Goal: Task Accomplishment & Management: Manage account settings

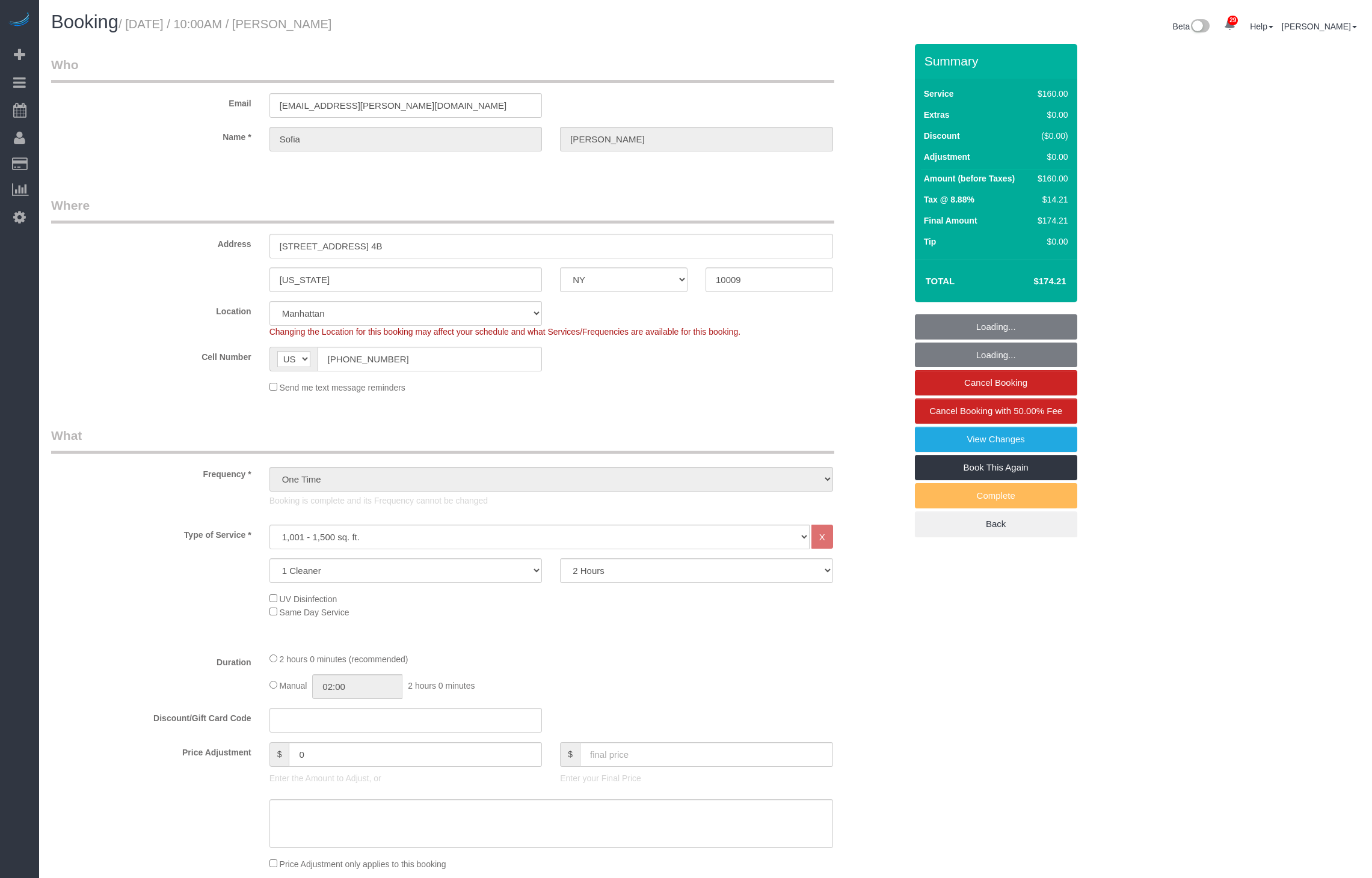
select select "NY"
select select "spot1"
select select "number:89"
select select "number:90"
select select "number:15"
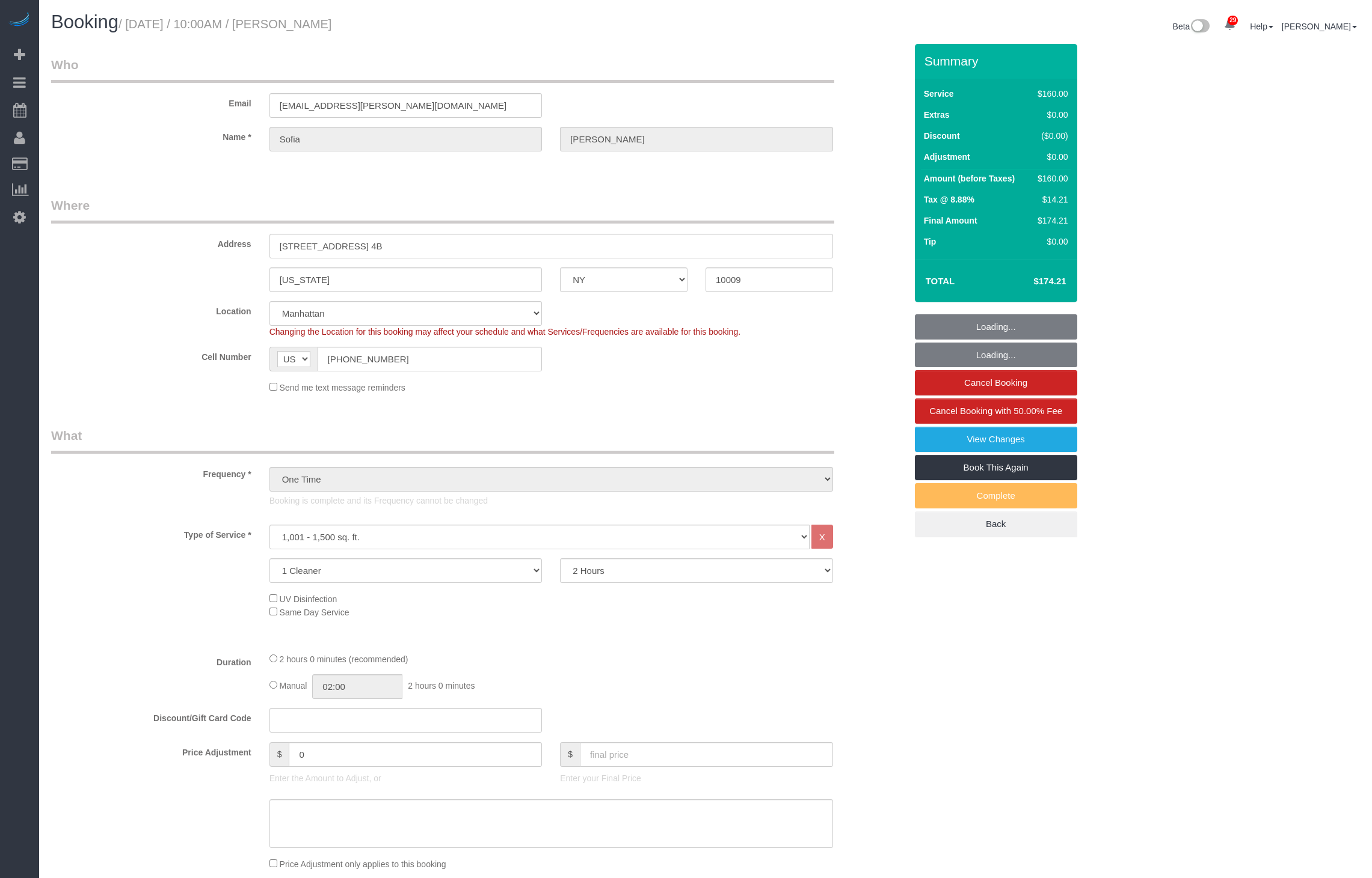
select select "number:5"
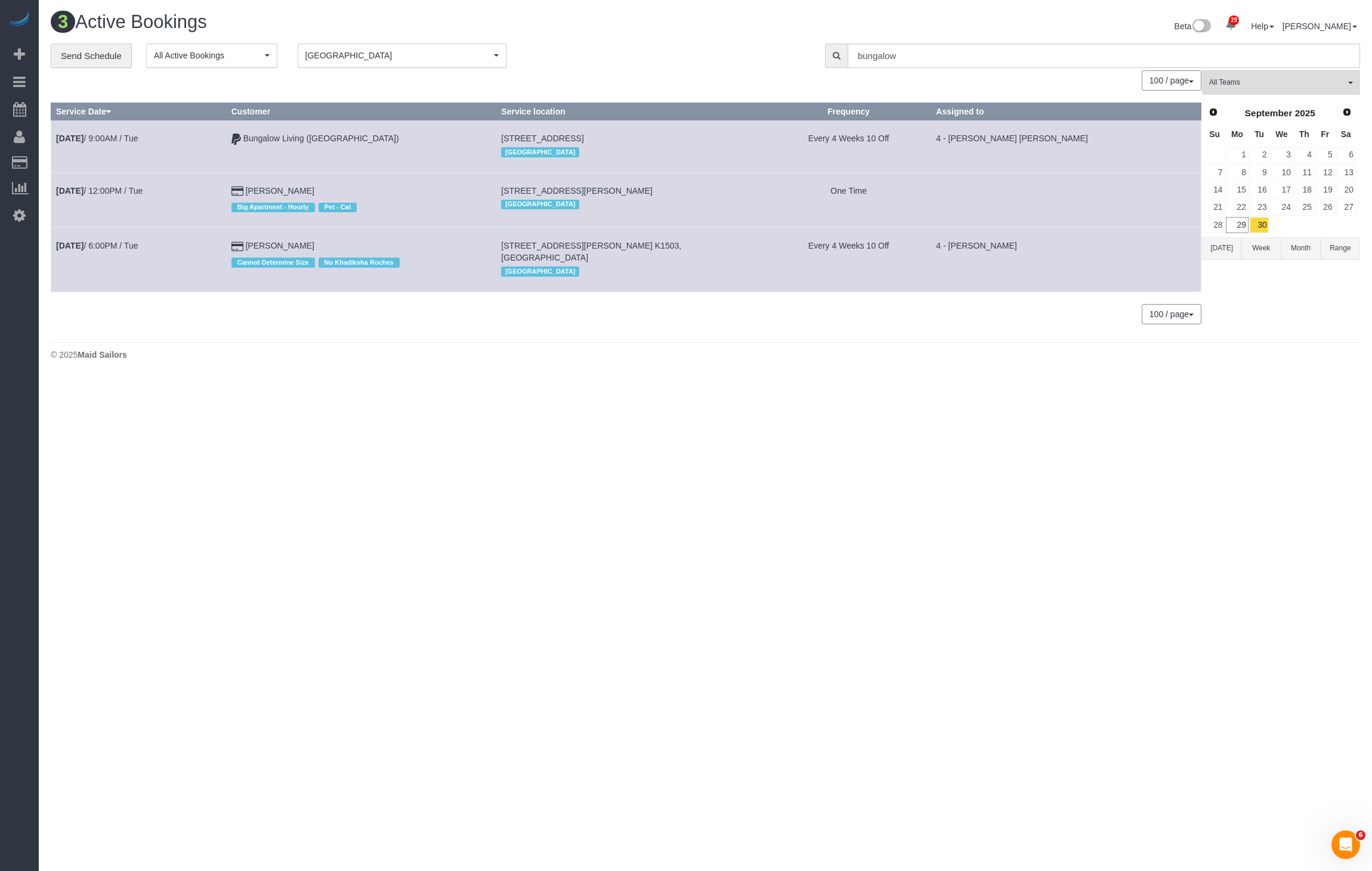
click at [526, 186] on span "[STREET_ADDRESS][PERSON_NAME]" at bounding box center [577, 191] width 151 height 10
copy td "[STREET_ADDRESS][PERSON_NAME]"
click at [589, 181] on td "[STREET_ADDRESS][PERSON_NAME] [GEOGRAPHIC_DATA]" at bounding box center [631, 200] width 270 height 55
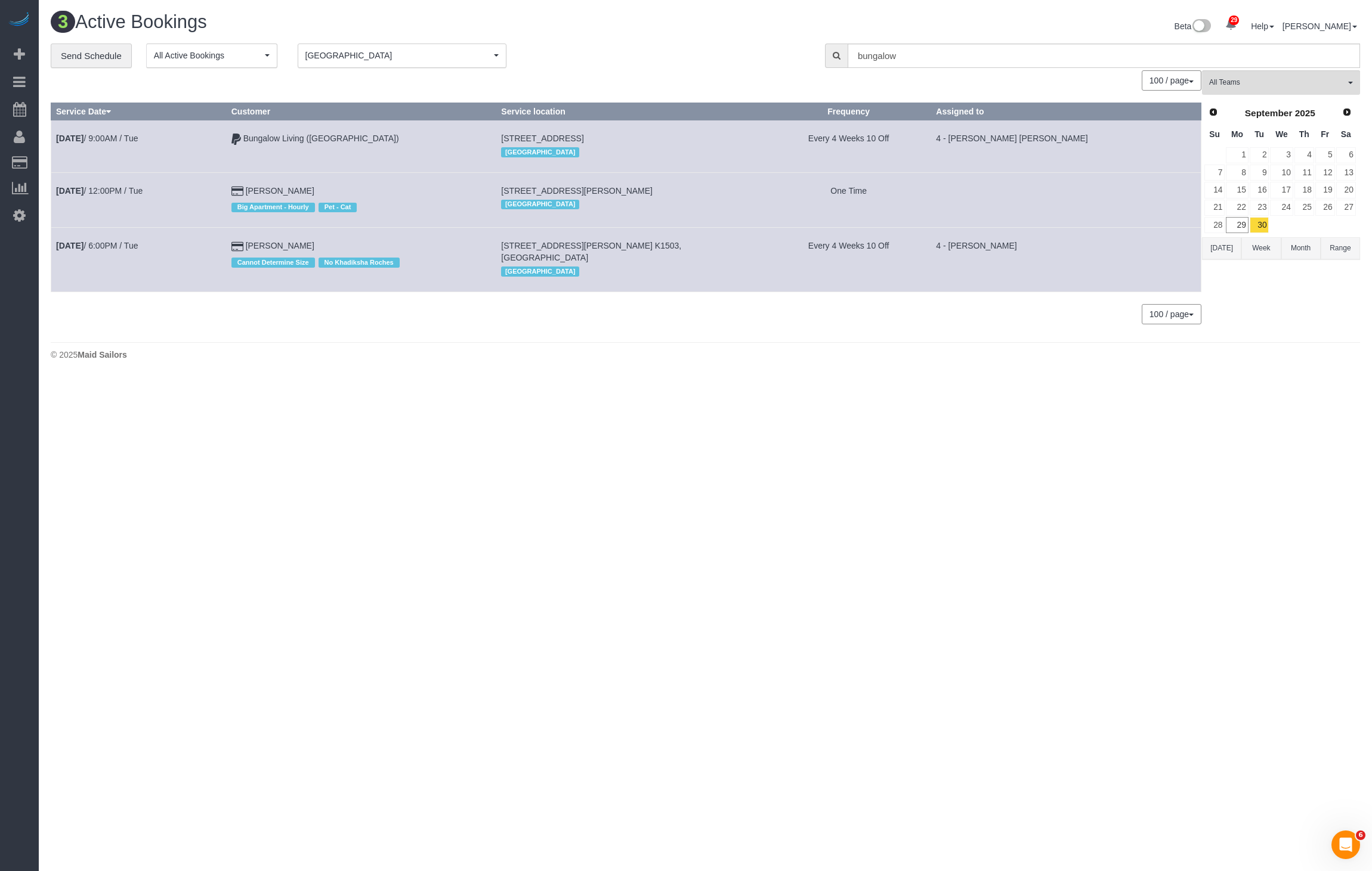
click at [588, 186] on span "[STREET_ADDRESS][PERSON_NAME]" at bounding box center [577, 191] width 151 height 10
click at [589, 189] on span "[STREET_ADDRESS][PERSON_NAME]" at bounding box center [577, 191] width 151 height 10
copy td "[STREET_ADDRESS][PERSON_NAME]"
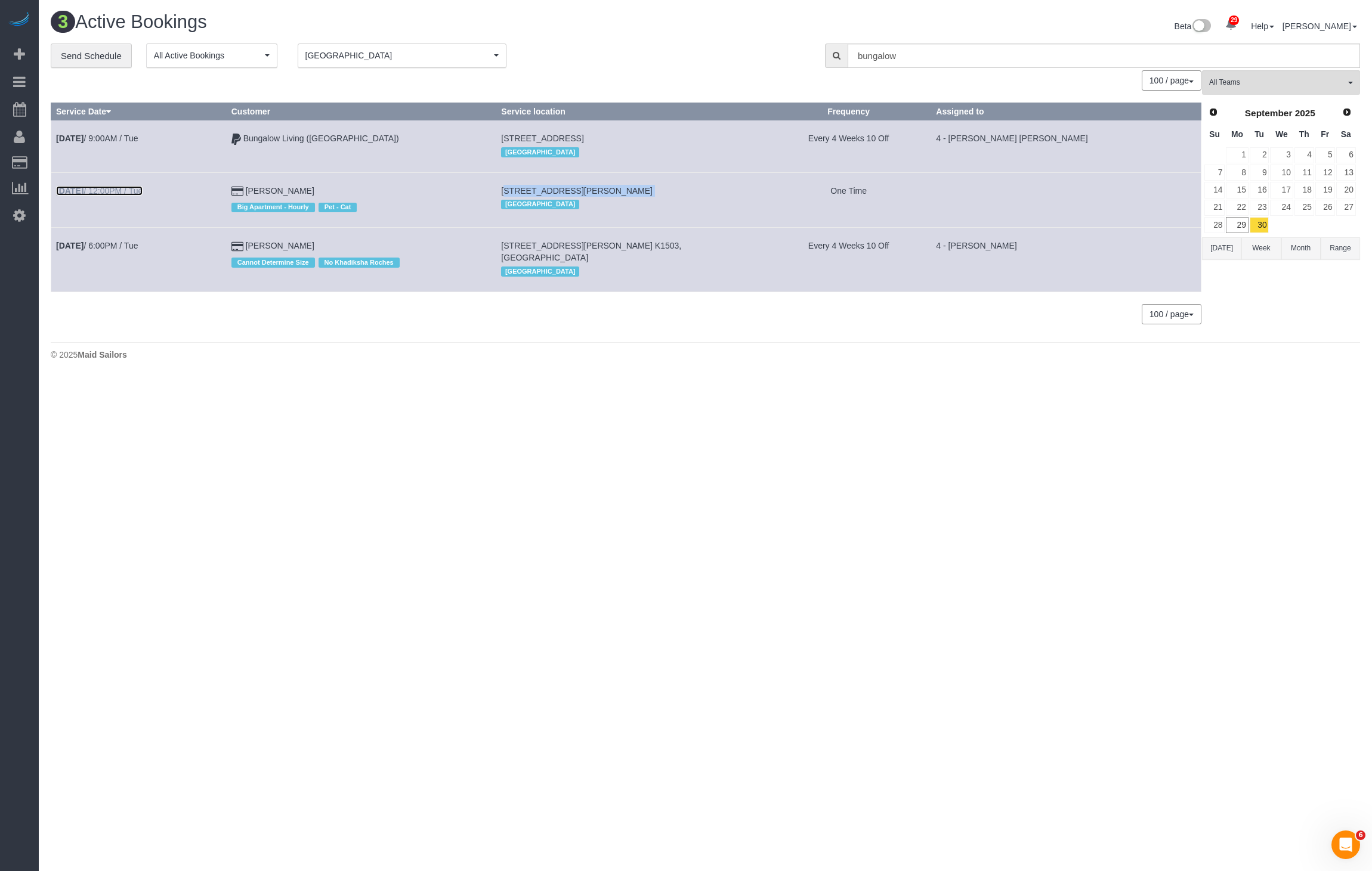
click at [140, 189] on link "[DATE] 12:00PM / Tue" at bounding box center [99, 191] width 87 height 10
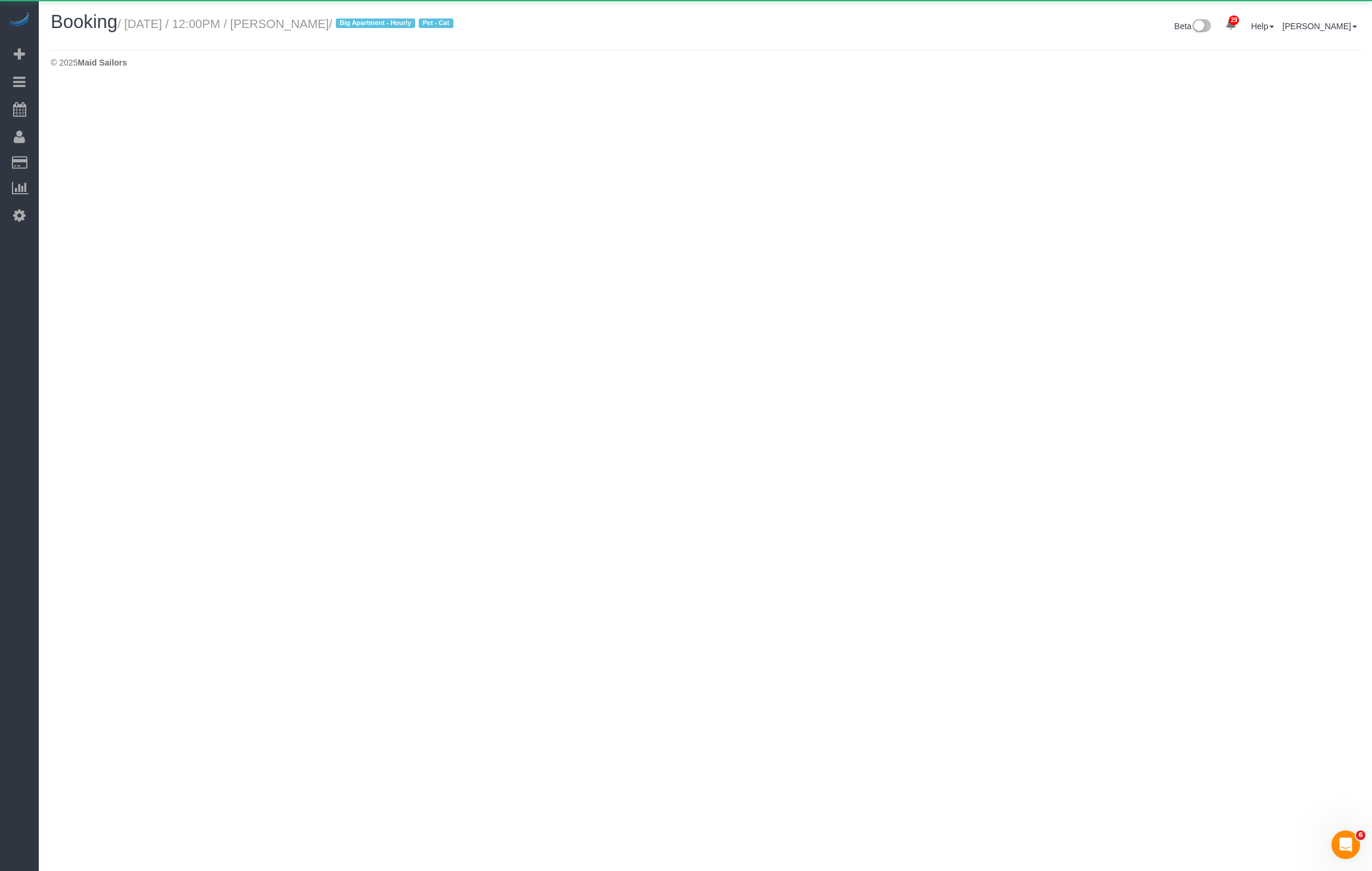
select select "MA"
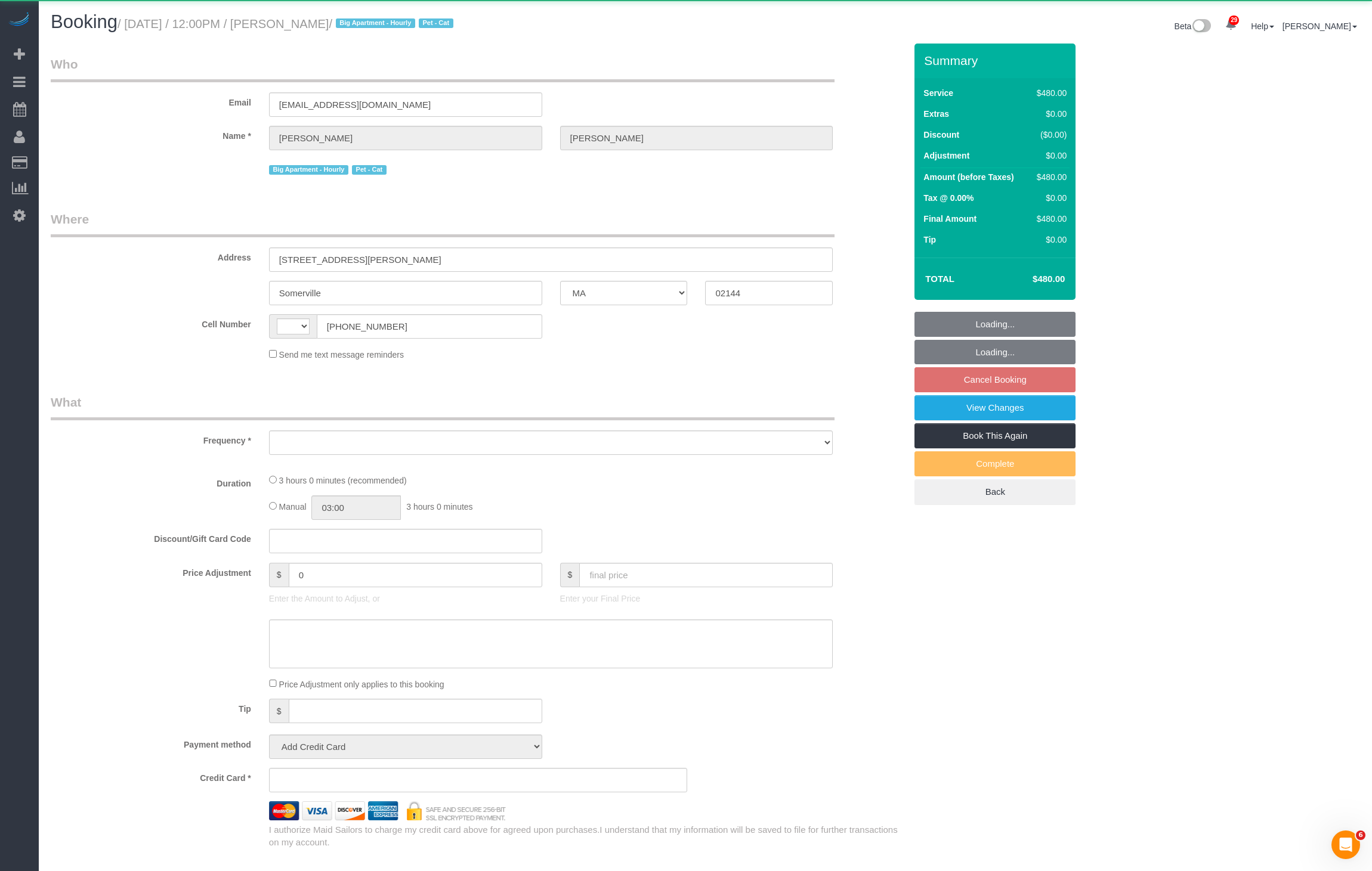
select select "2"
select select "180"
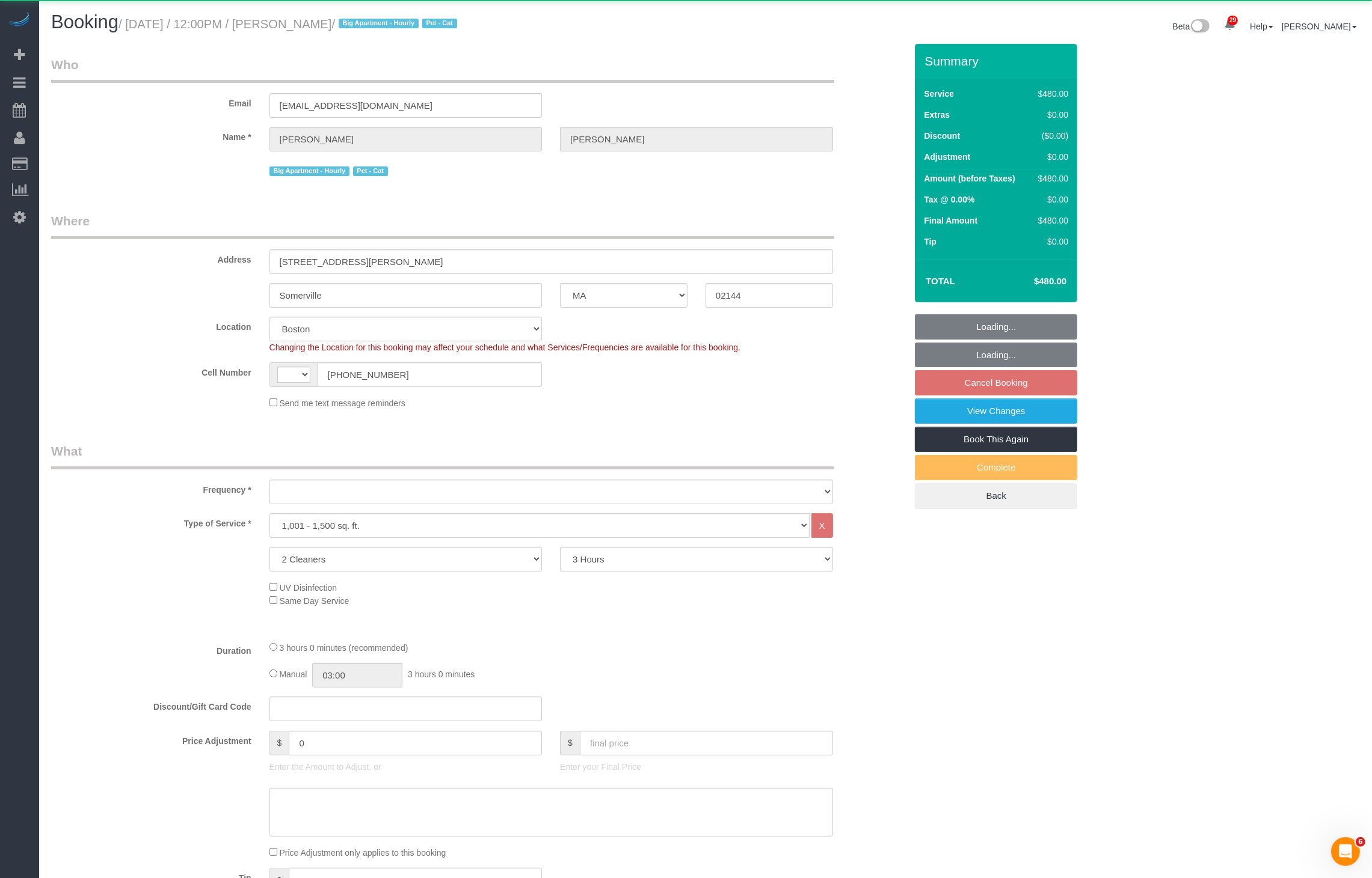
select select "string:[GEOGRAPHIC_DATA]"
select select "object:1774"
select select "string:stripe-pm_1Pdz0A4VGloSiKo789ny9Z9Z"
select select "spot2"
select select "number:59"
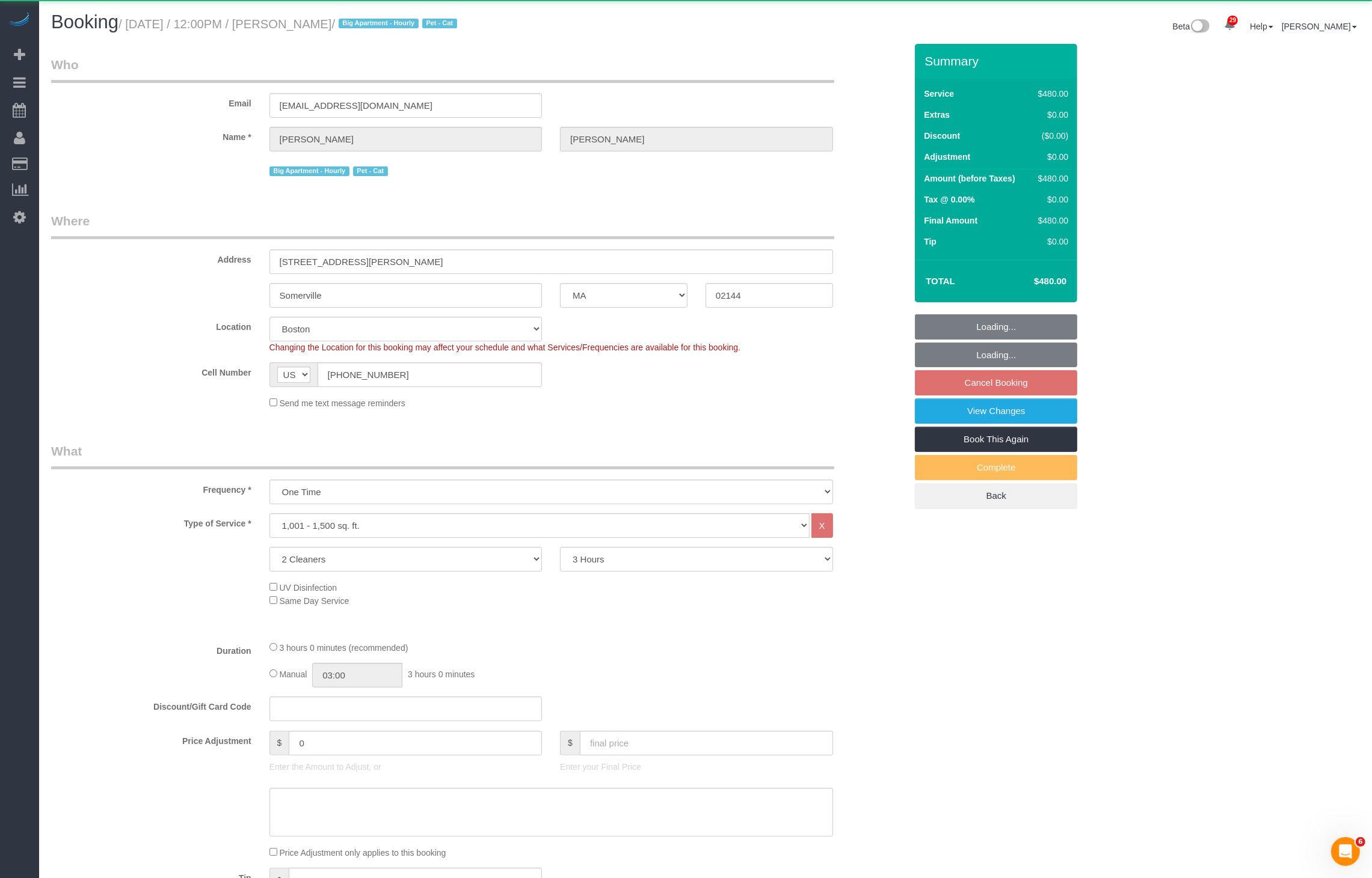
select select "number:77"
select select "number:15"
select select "number:5"
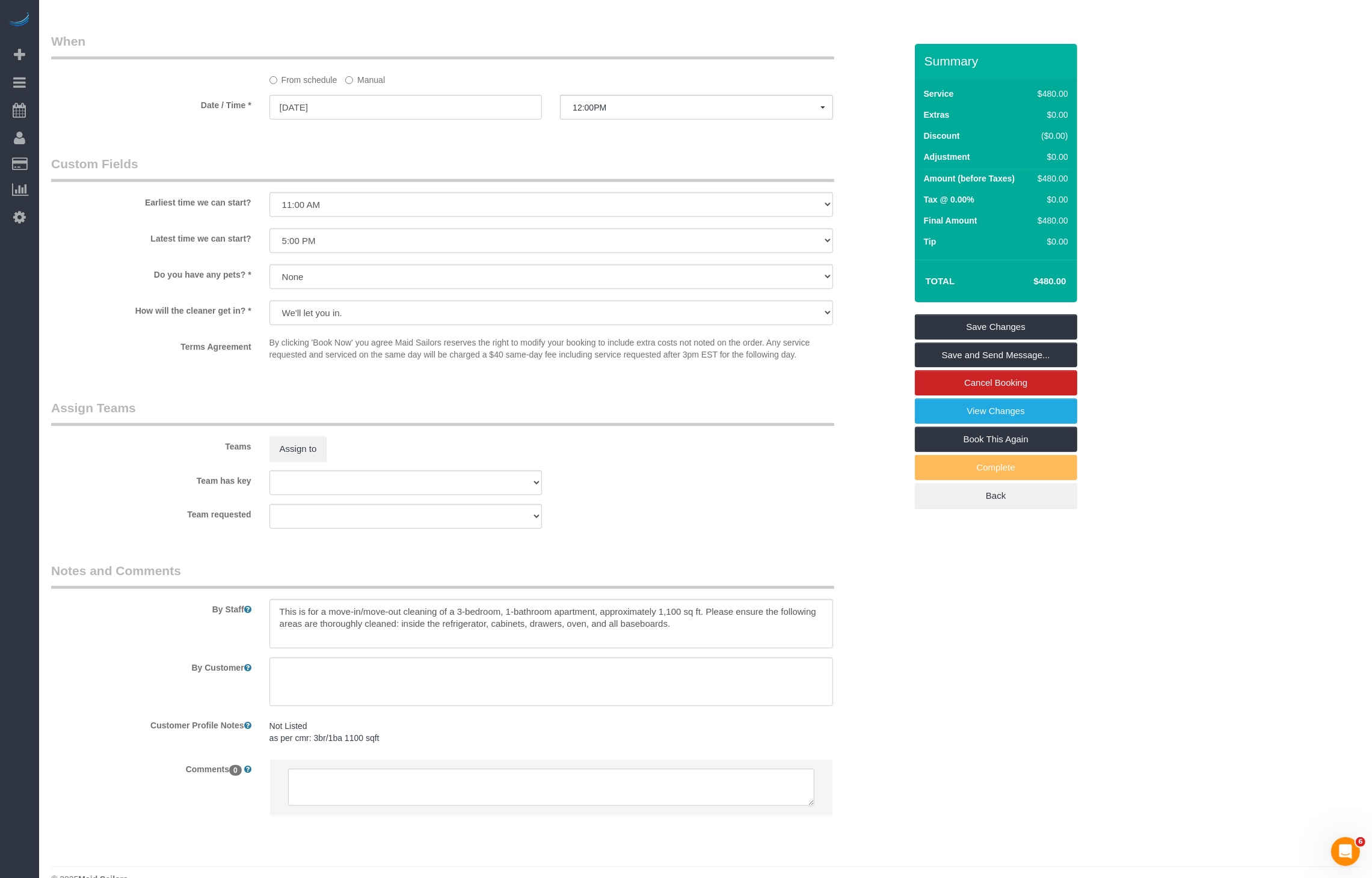
scroll to position [951, 0]
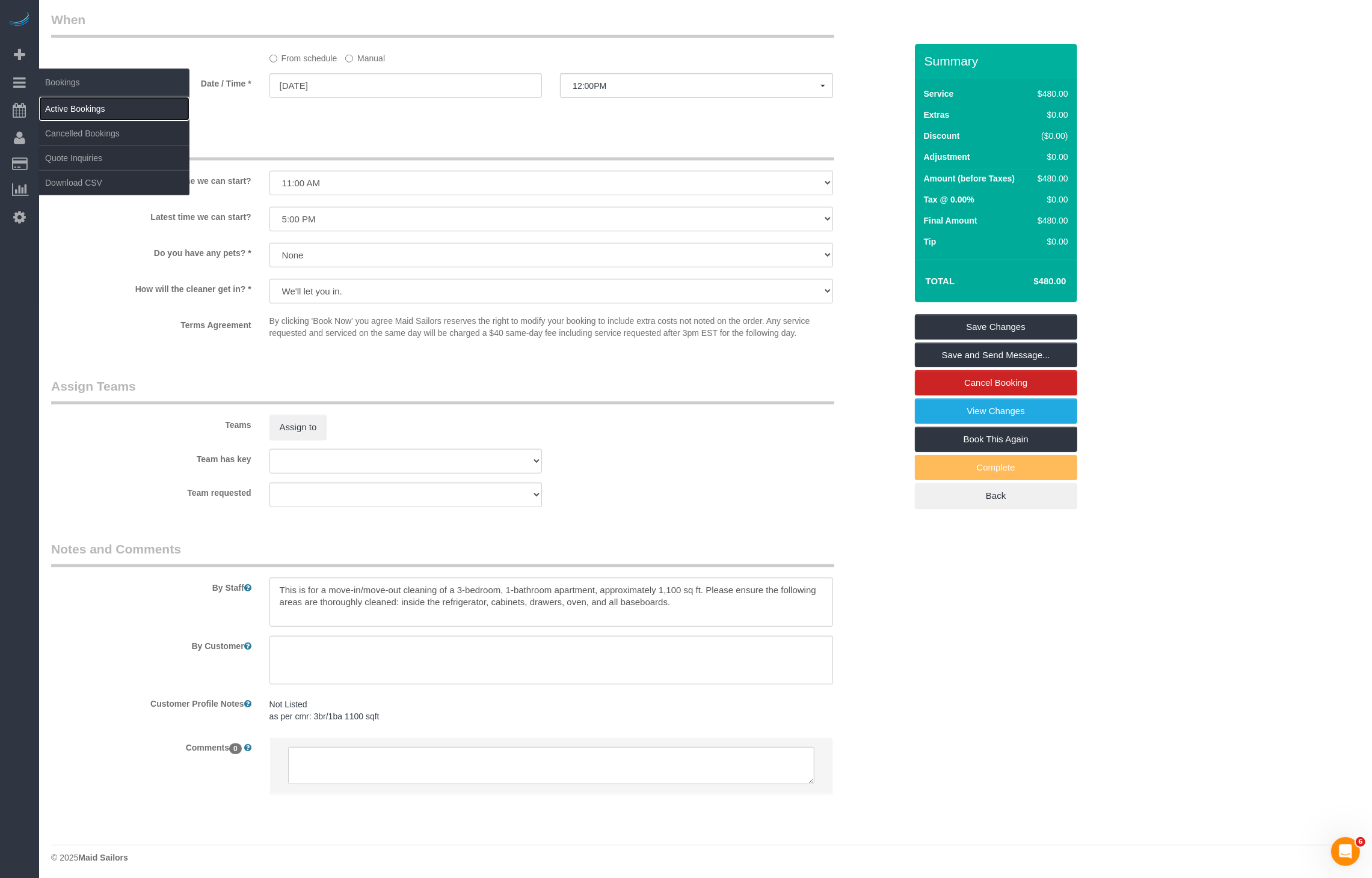
click at [66, 100] on link "Active Bookings" at bounding box center [114, 109] width 150 height 24
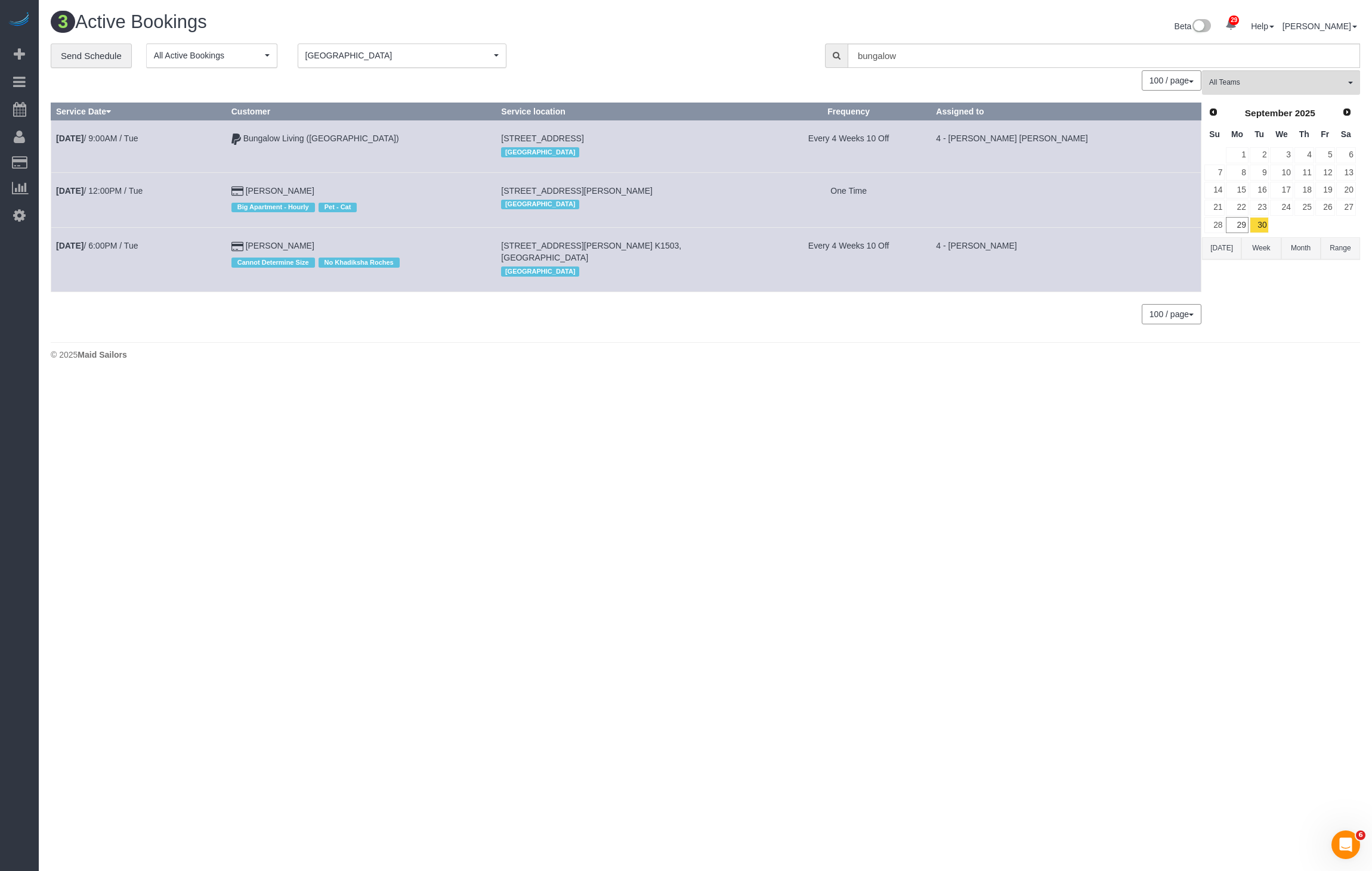
click at [93, 180] on td "[DATE] 12:00PM / Tue" at bounding box center [139, 200] width 175 height 55
click at [93, 193] on link "[DATE] 12:00PM / Tue" at bounding box center [99, 191] width 87 height 10
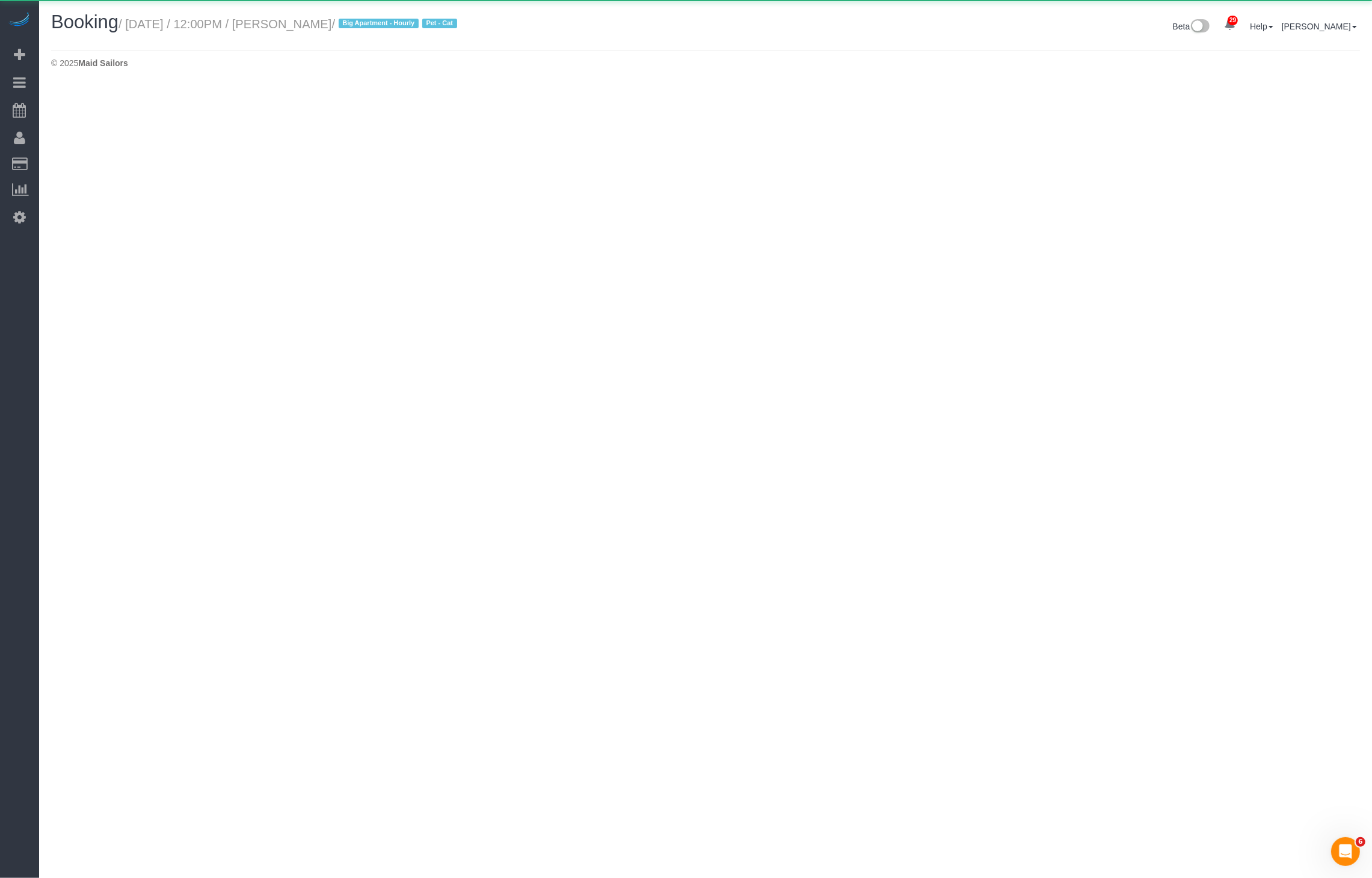
select select "MA"
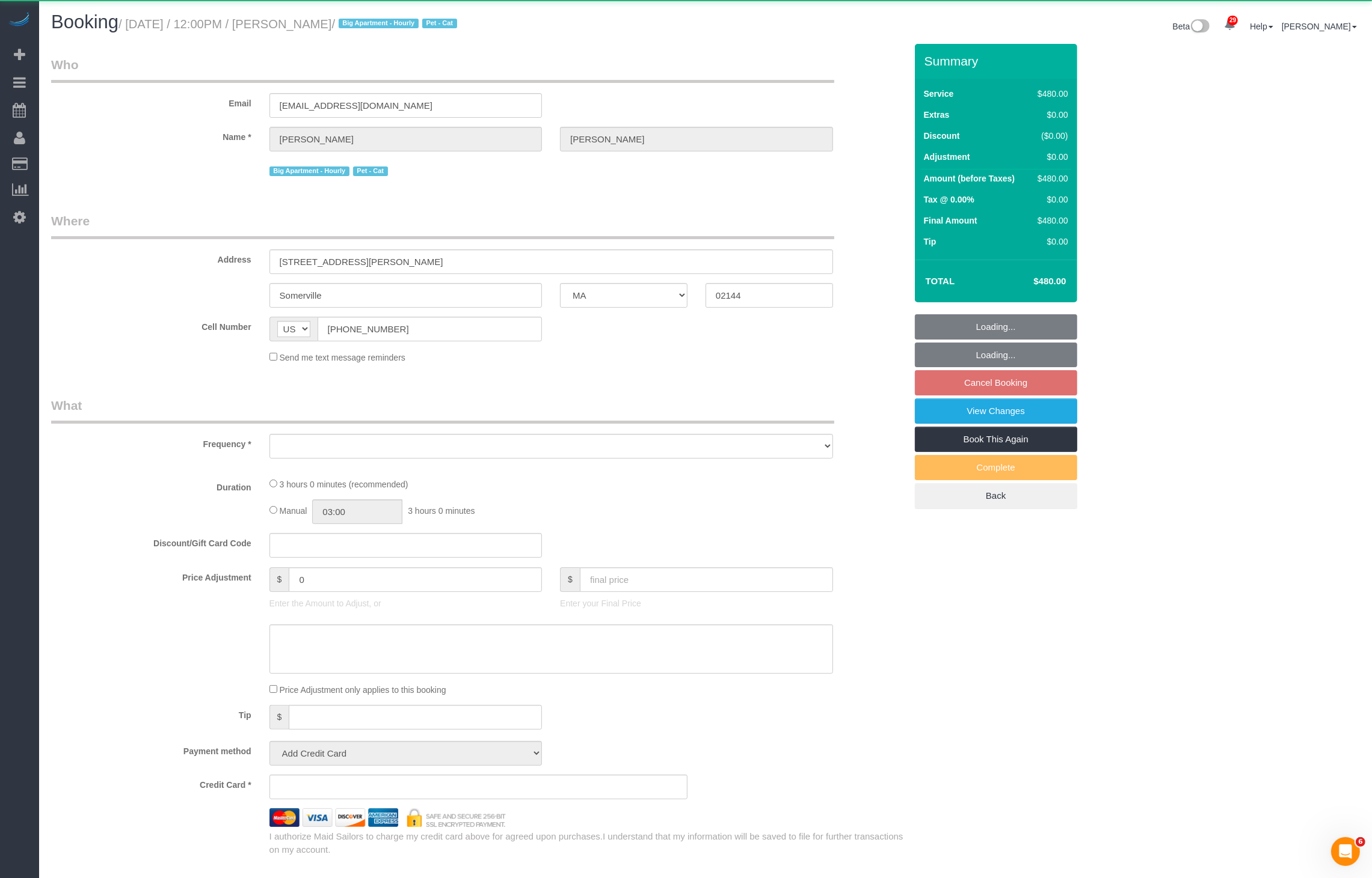
select select "object:3086"
select select "2"
select select "180"
select select "number:59"
select select "number:77"
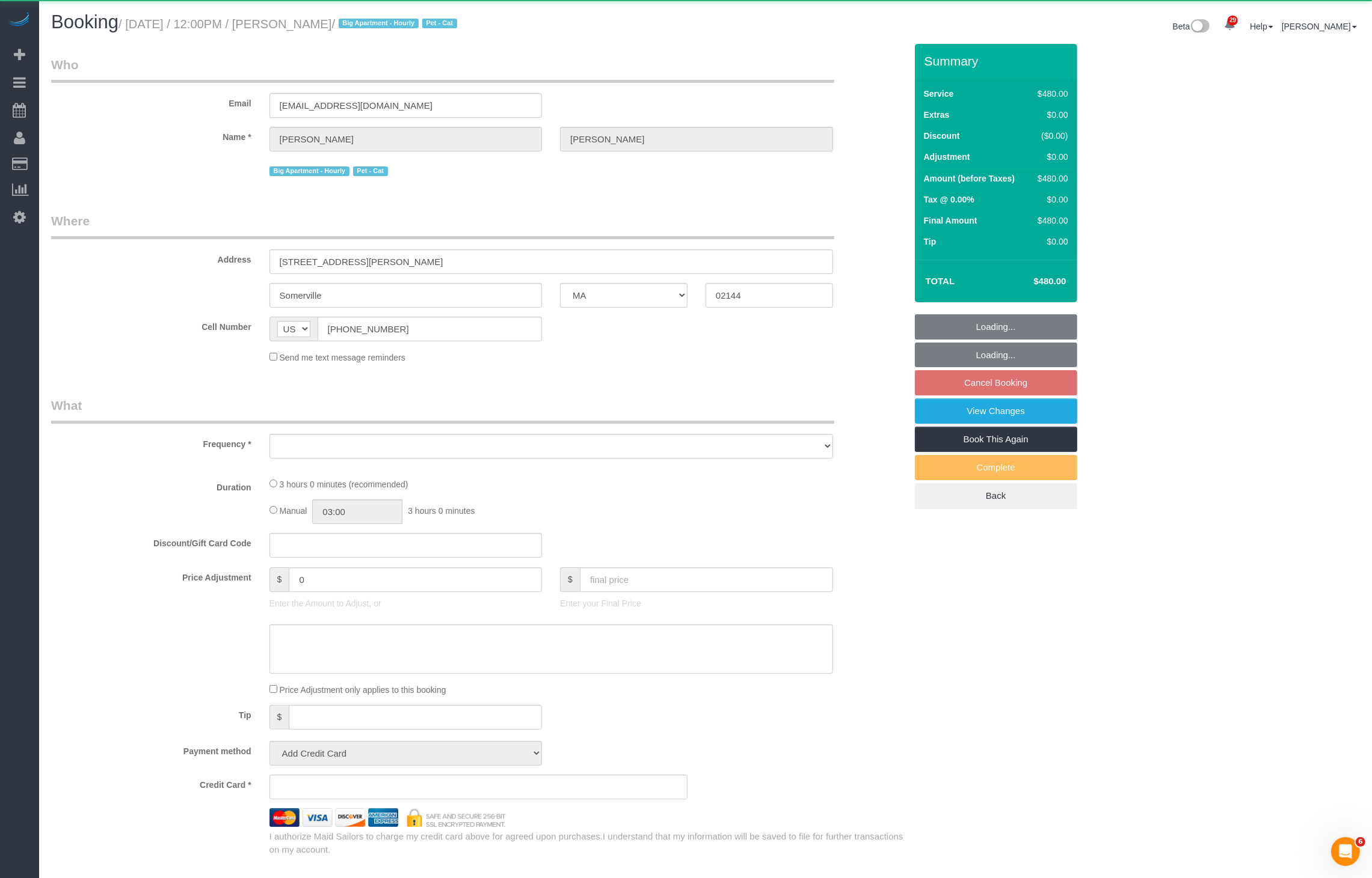
select select "number:15"
select select "number:5"
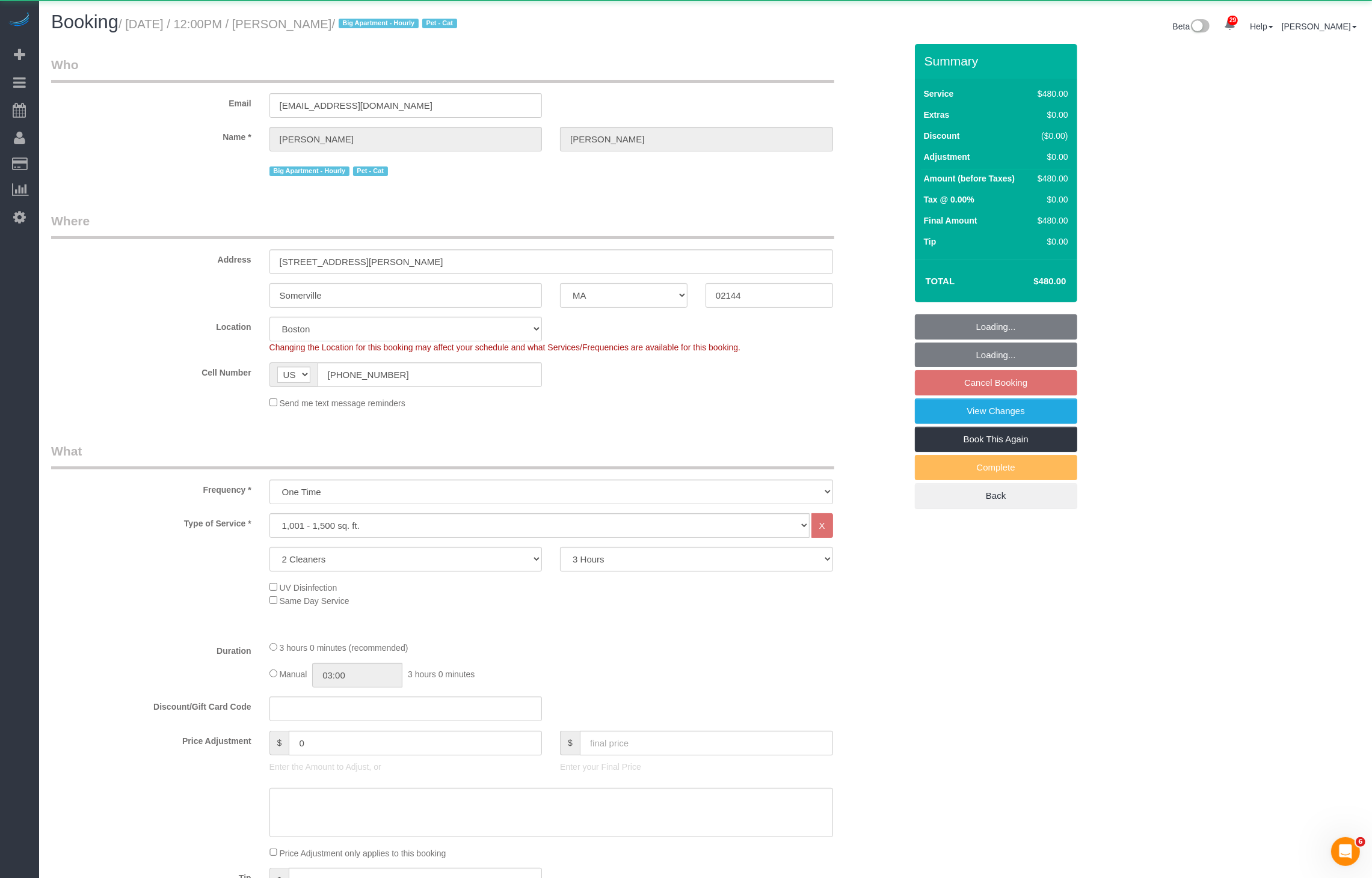
select select "spot108"
select select "string:stripe-pm_1Pdz0A4VGloSiKo789ny9Z9Z"
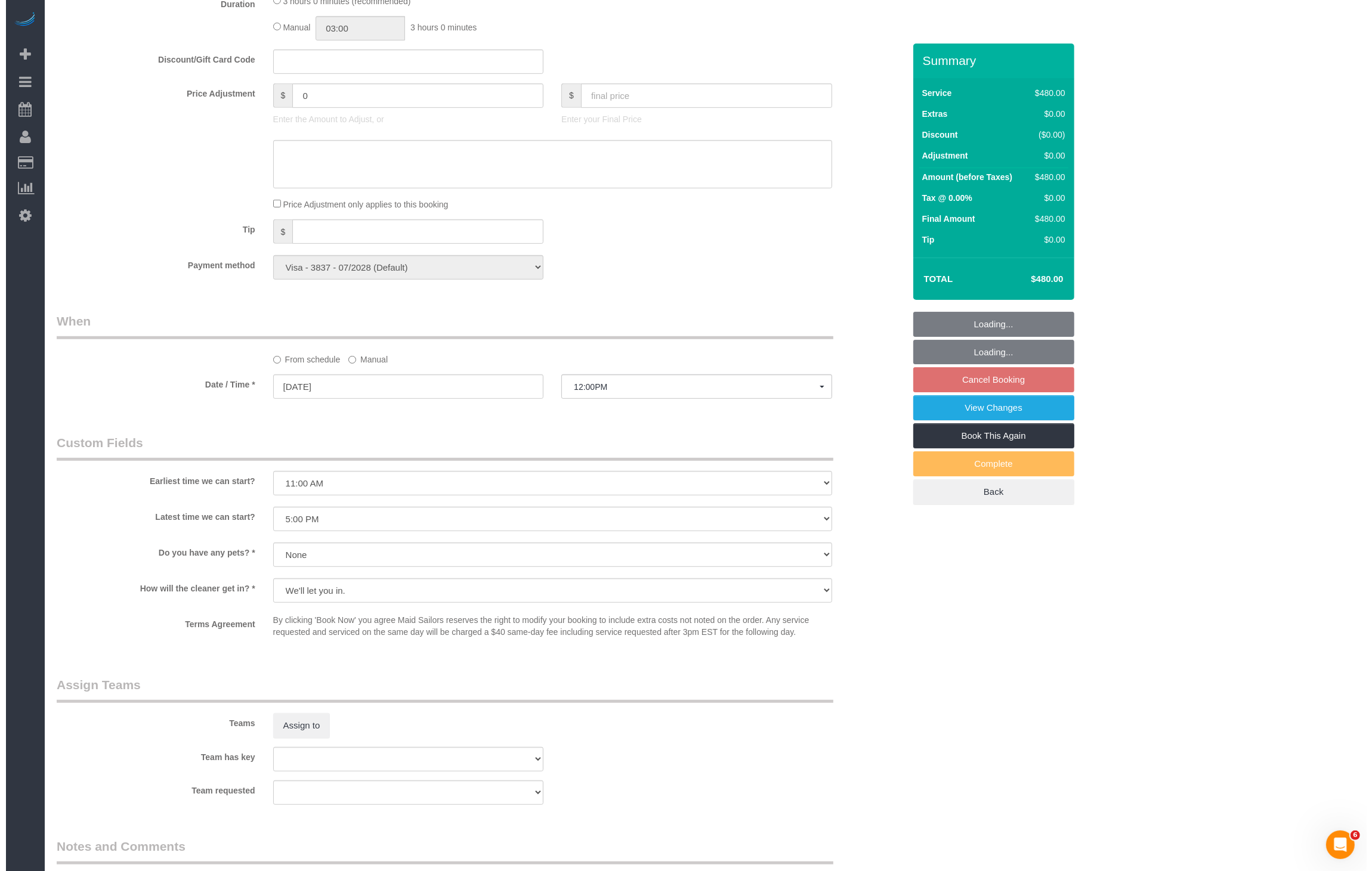
scroll to position [944, 0]
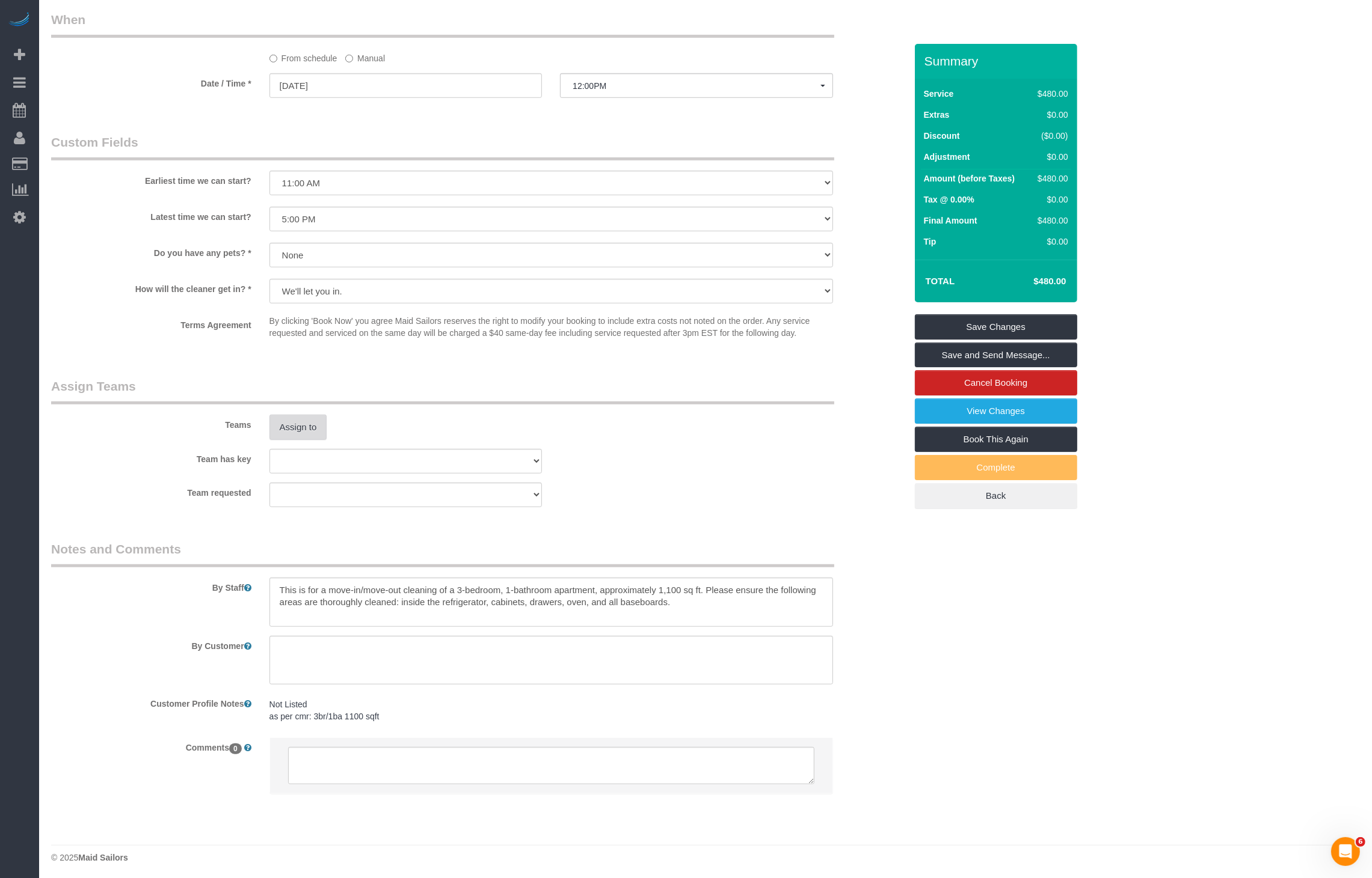
click at [302, 434] on button "Assign to" at bounding box center [298, 427] width 58 height 25
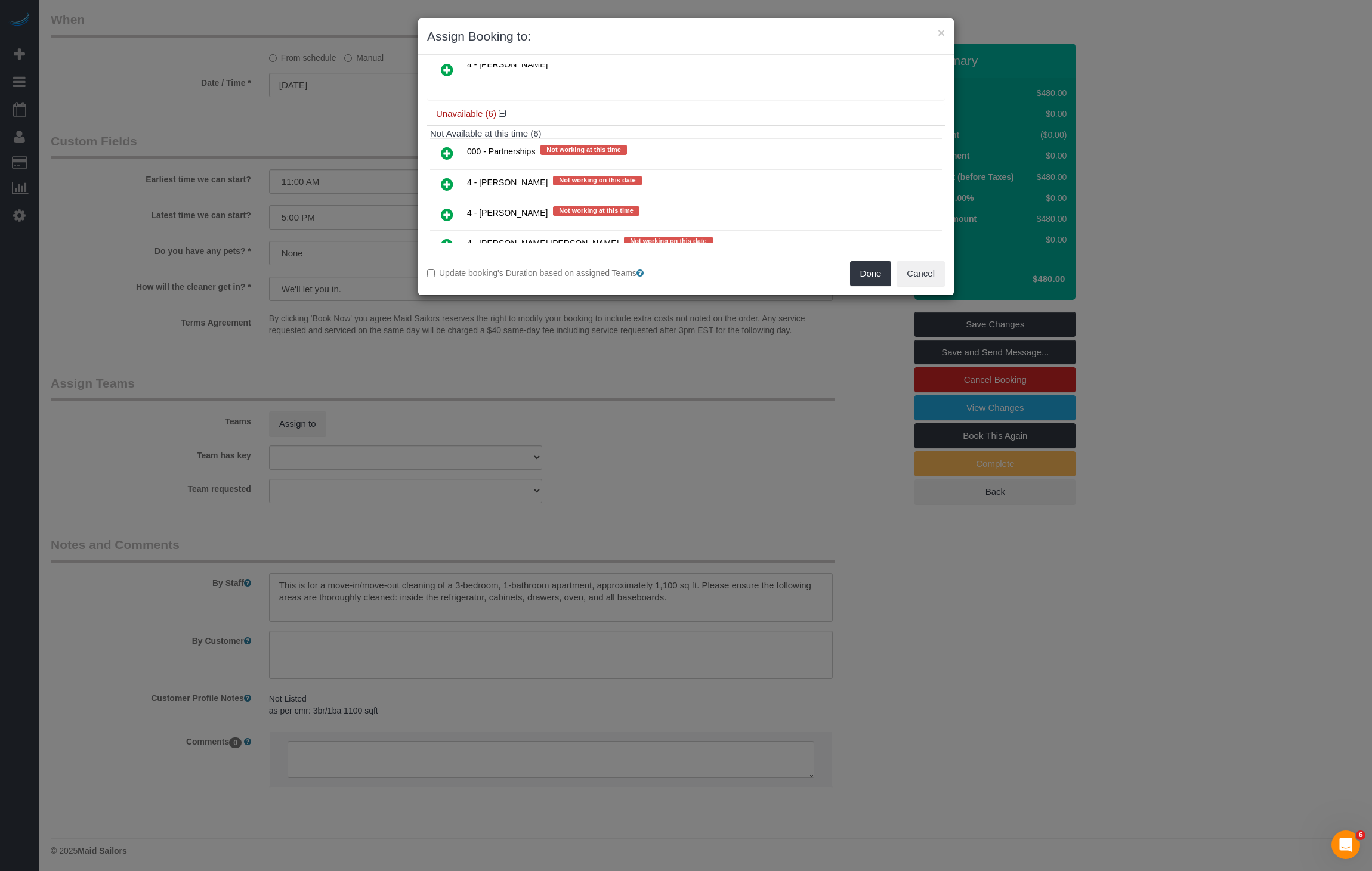
click at [449, 178] on icon at bounding box center [447, 184] width 13 height 15
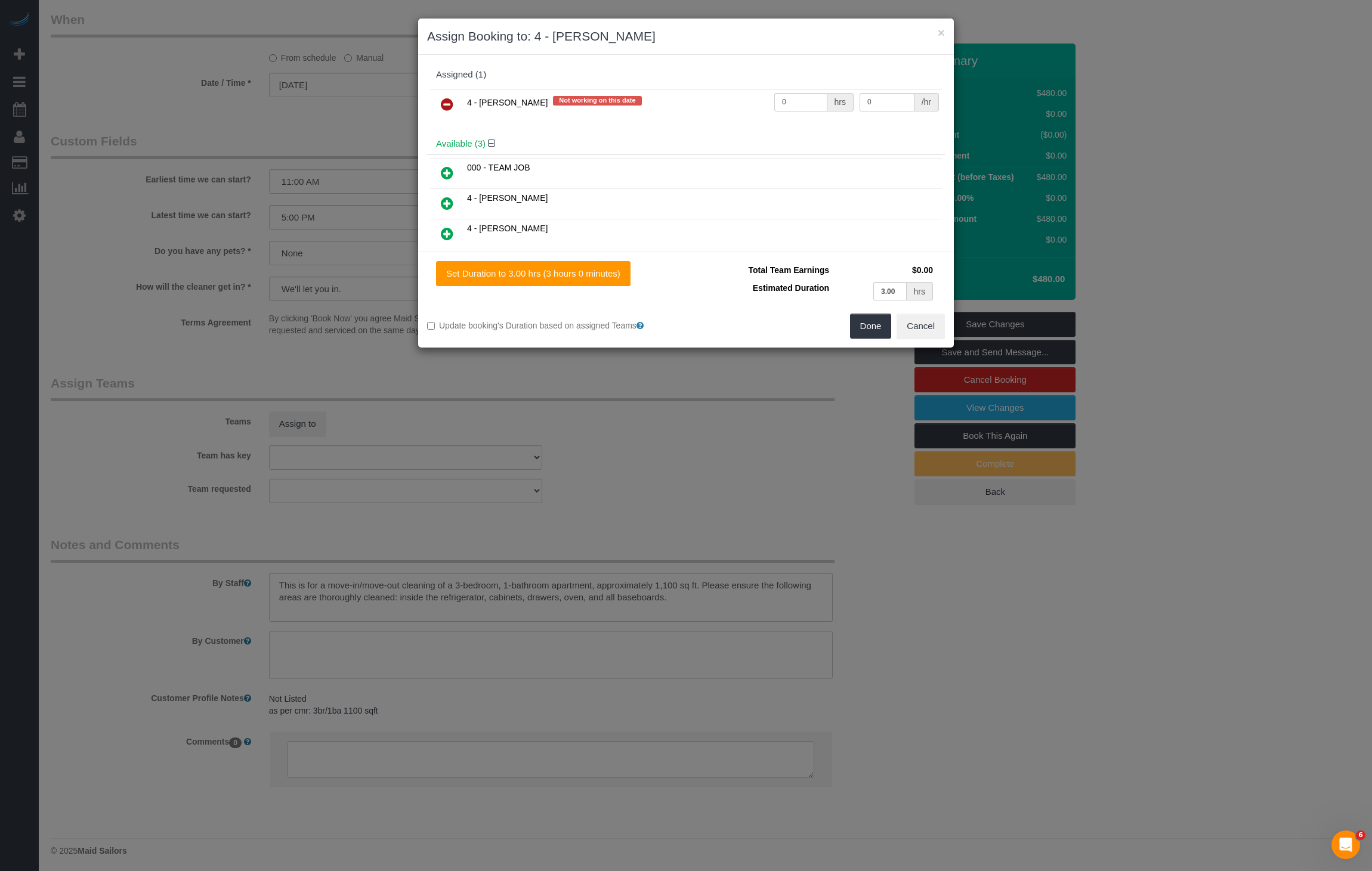
scroll to position [0, 0]
click at [780, 99] on input "0" at bounding box center [801, 102] width 53 height 19
type input "1"
click at [915, 106] on div "/hr" at bounding box center [926, 102] width 24 height 19
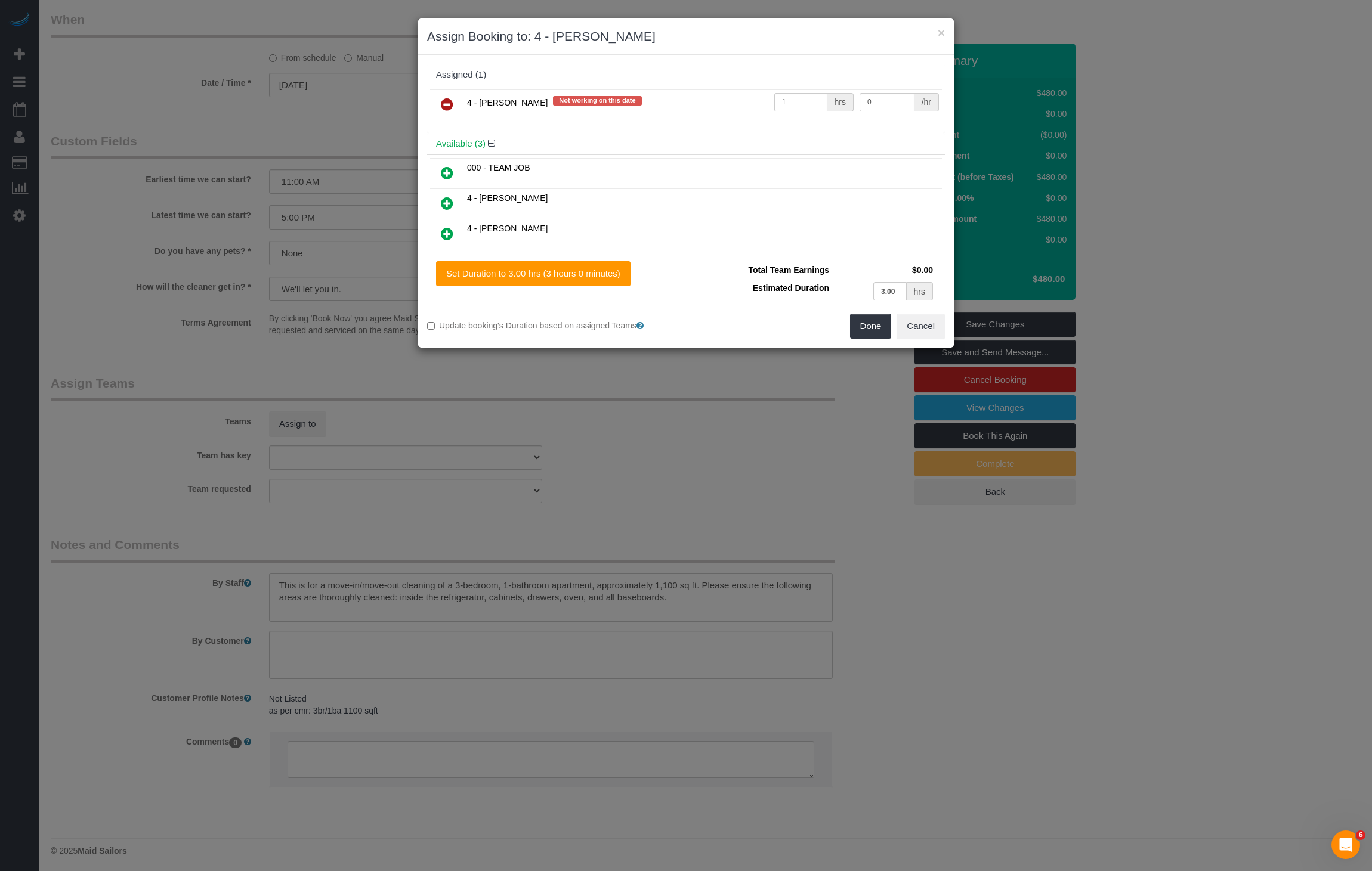
click at [915, 106] on div "/hr" at bounding box center [926, 102] width 24 height 19
click at [890, 105] on input "0" at bounding box center [887, 102] width 55 height 19
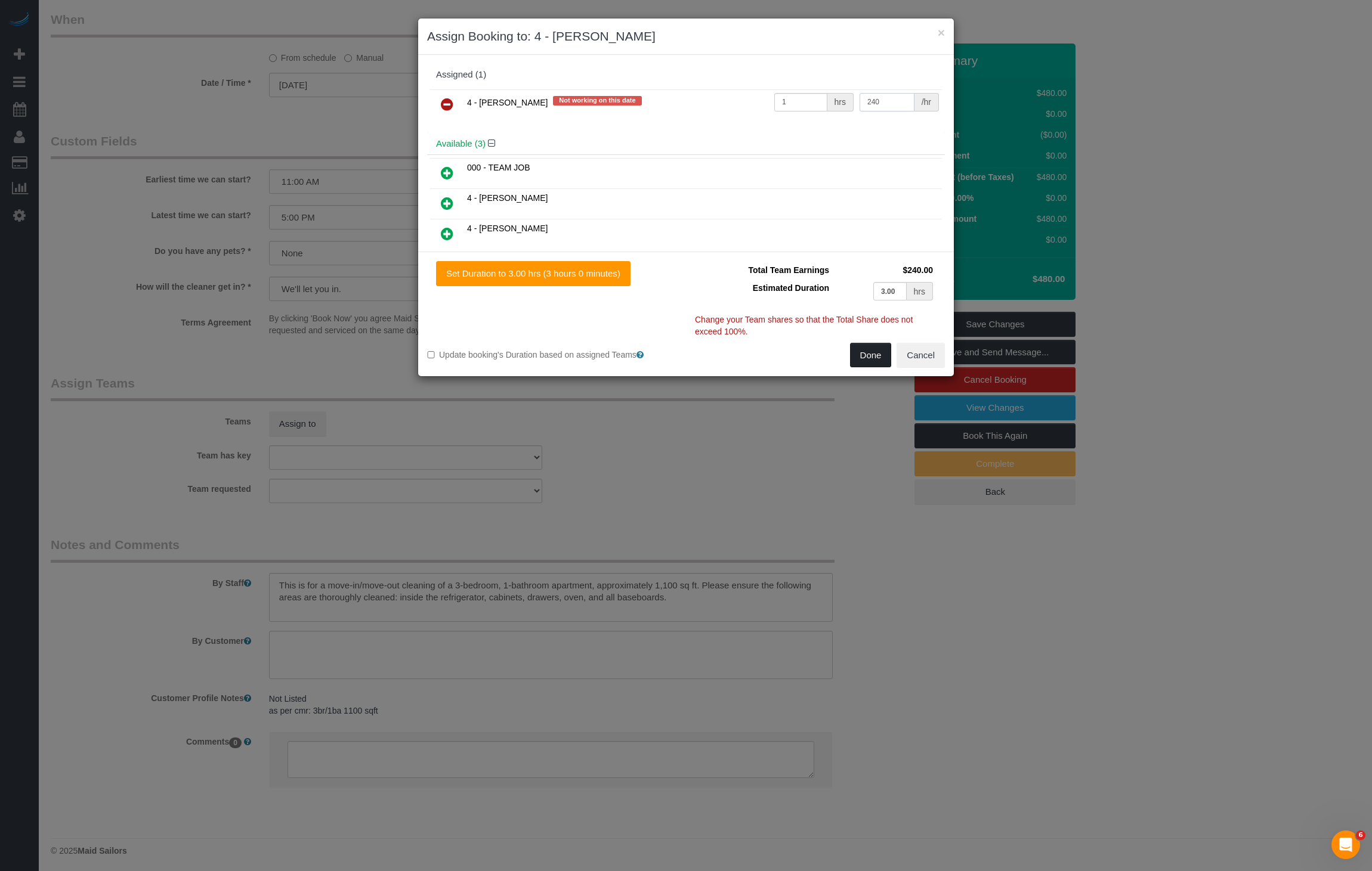
type input "240"
click at [877, 361] on button "Done" at bounding box center [871, 355] width 42 height 25
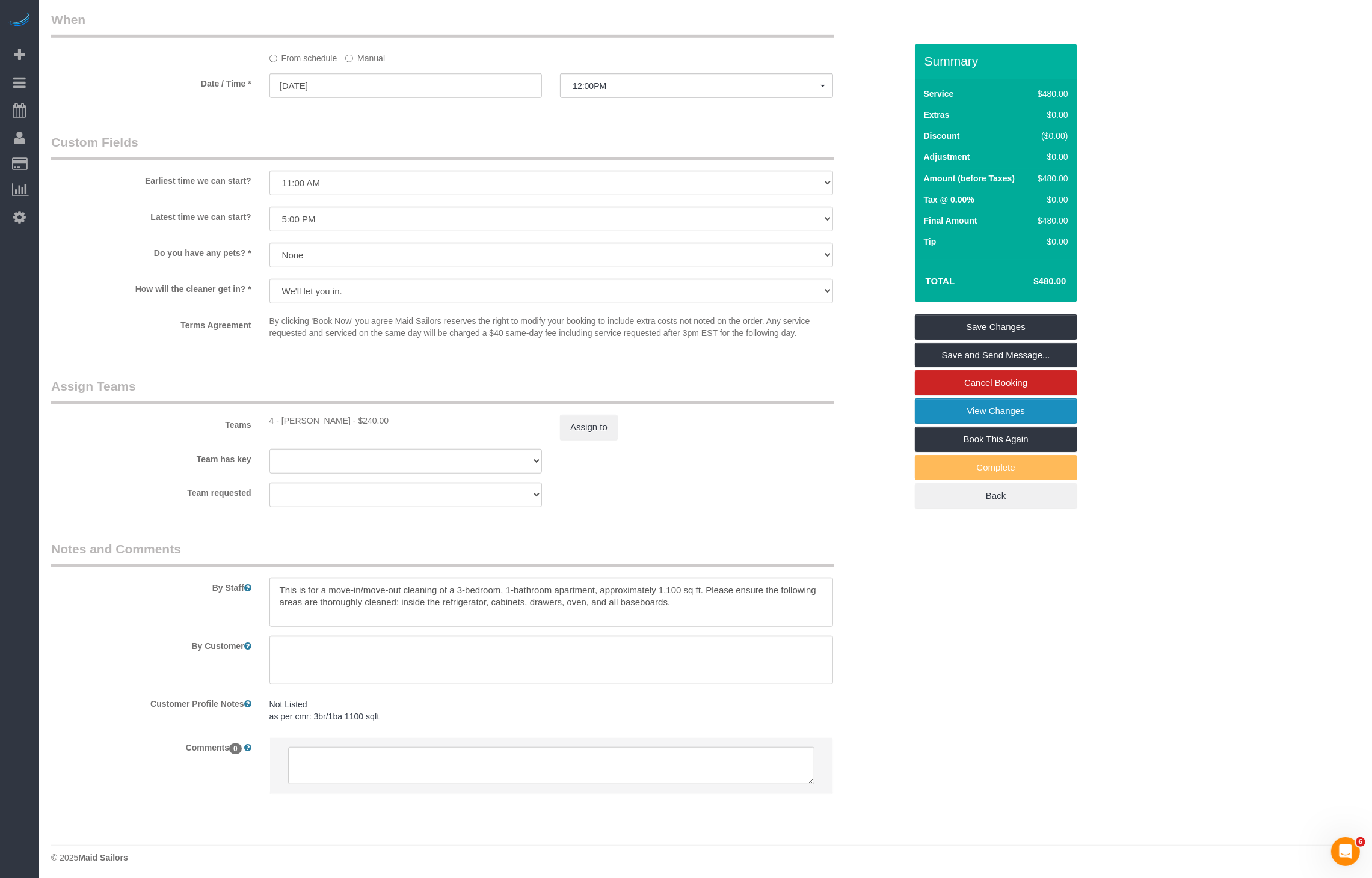
click at [974, 404] on link "View Changes" at bounding box center [996, 411] width 162 height 25
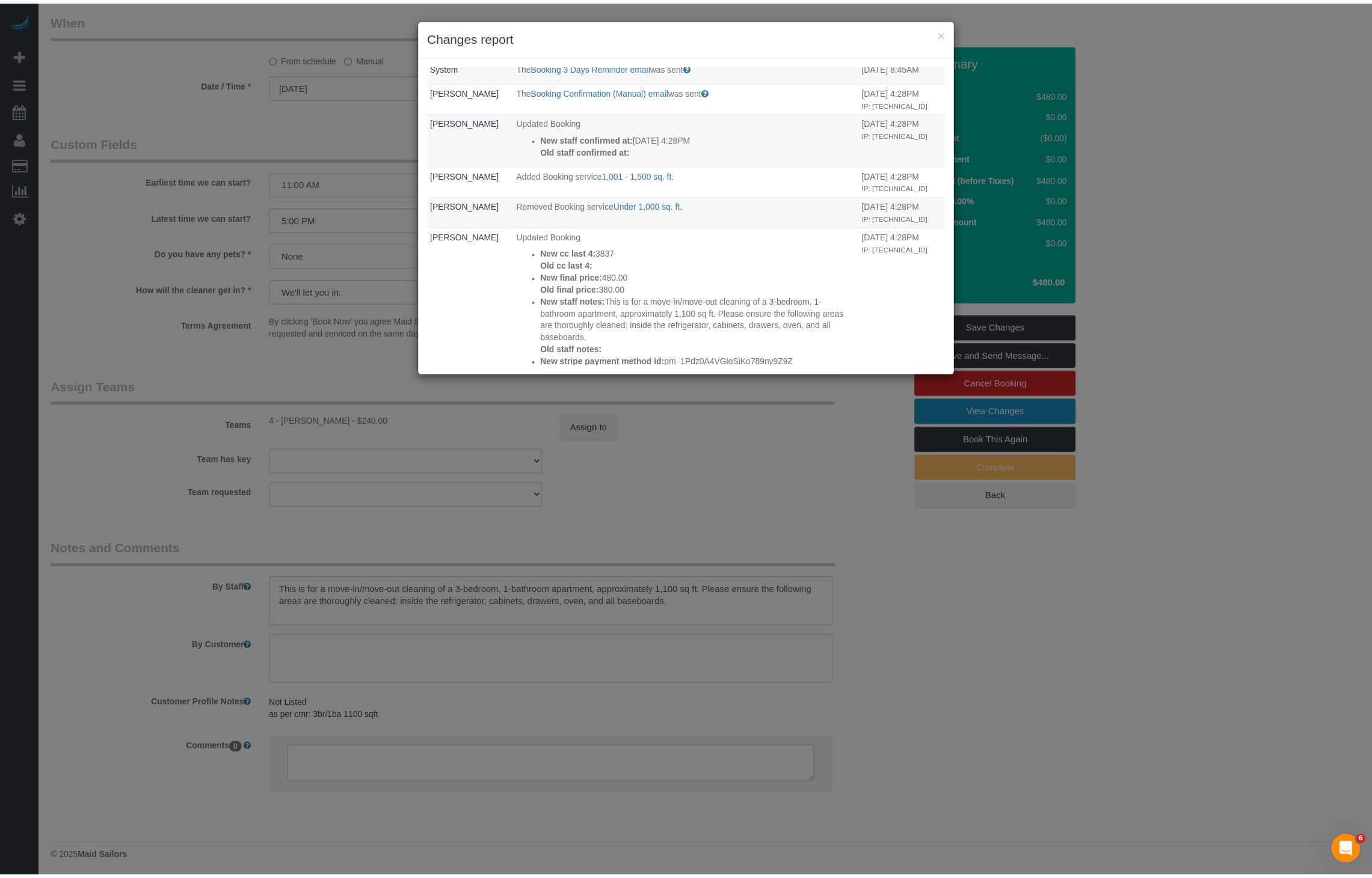
scroll to position [103, 0]
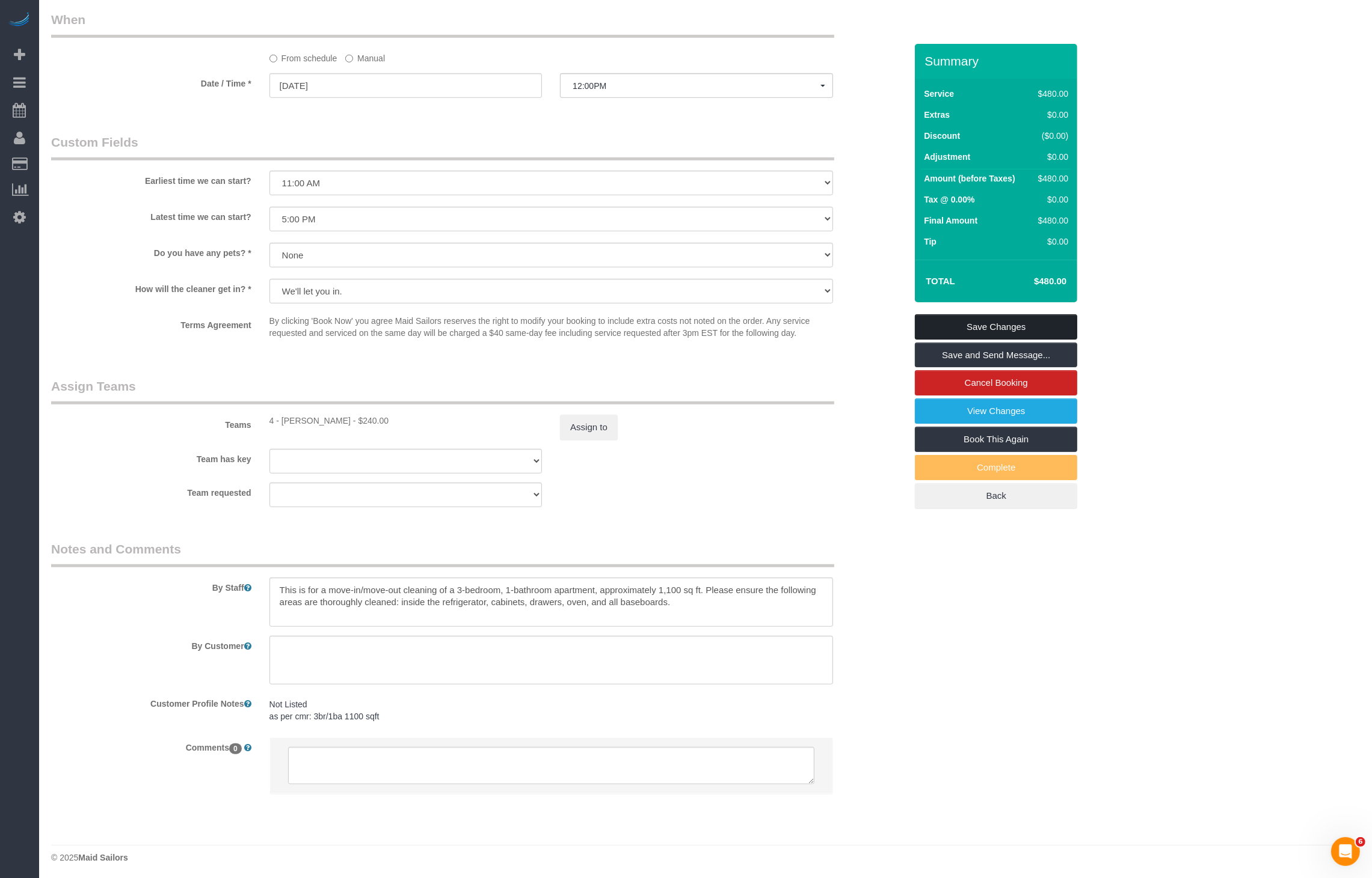
click at [1008, 325] on link "Save Changes" at bounding box center [996, 327] width 162 height 25
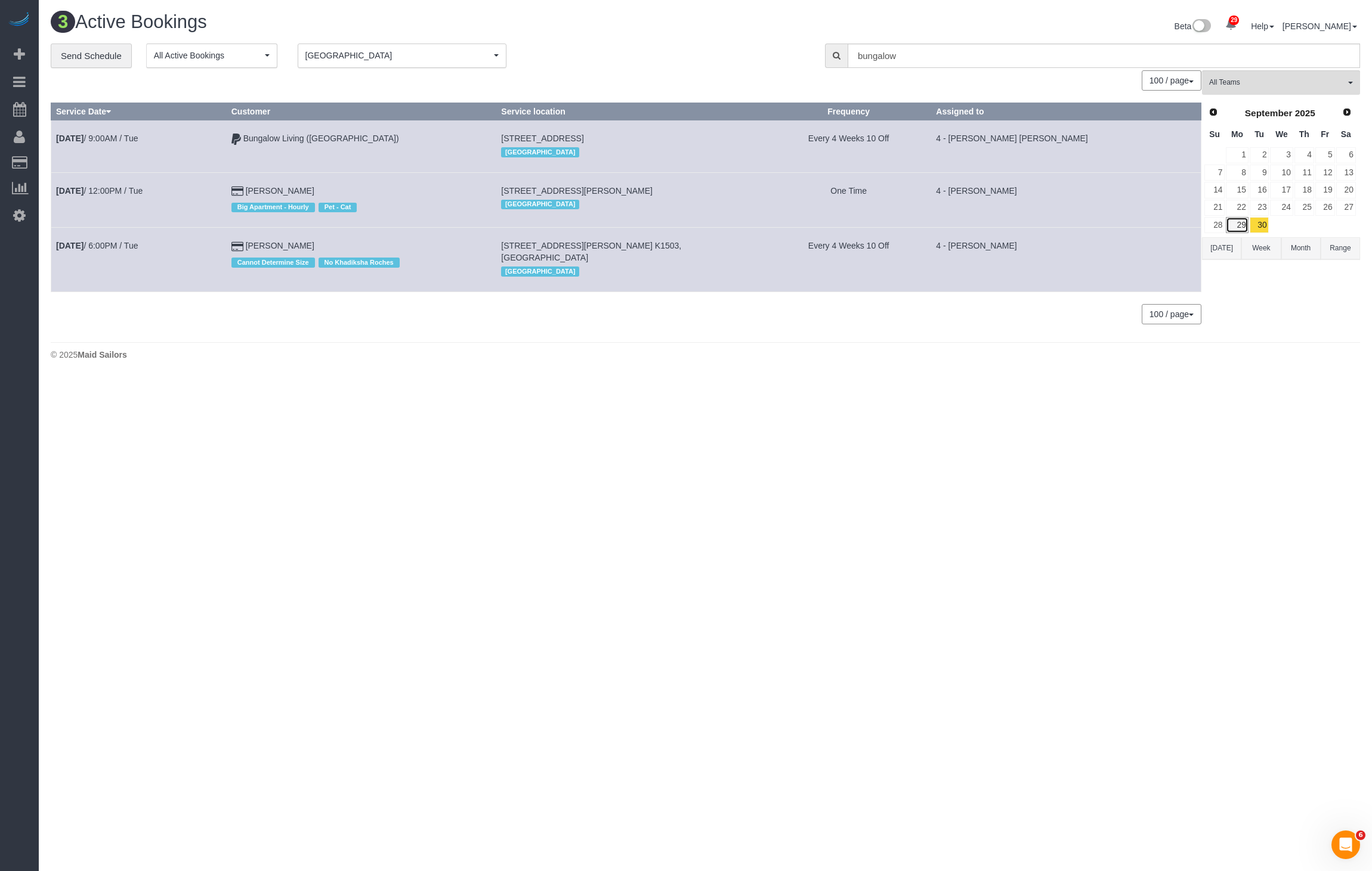
click at [1238, 218] on link "29" at bounding box center [1236, 225] width 22 height 16
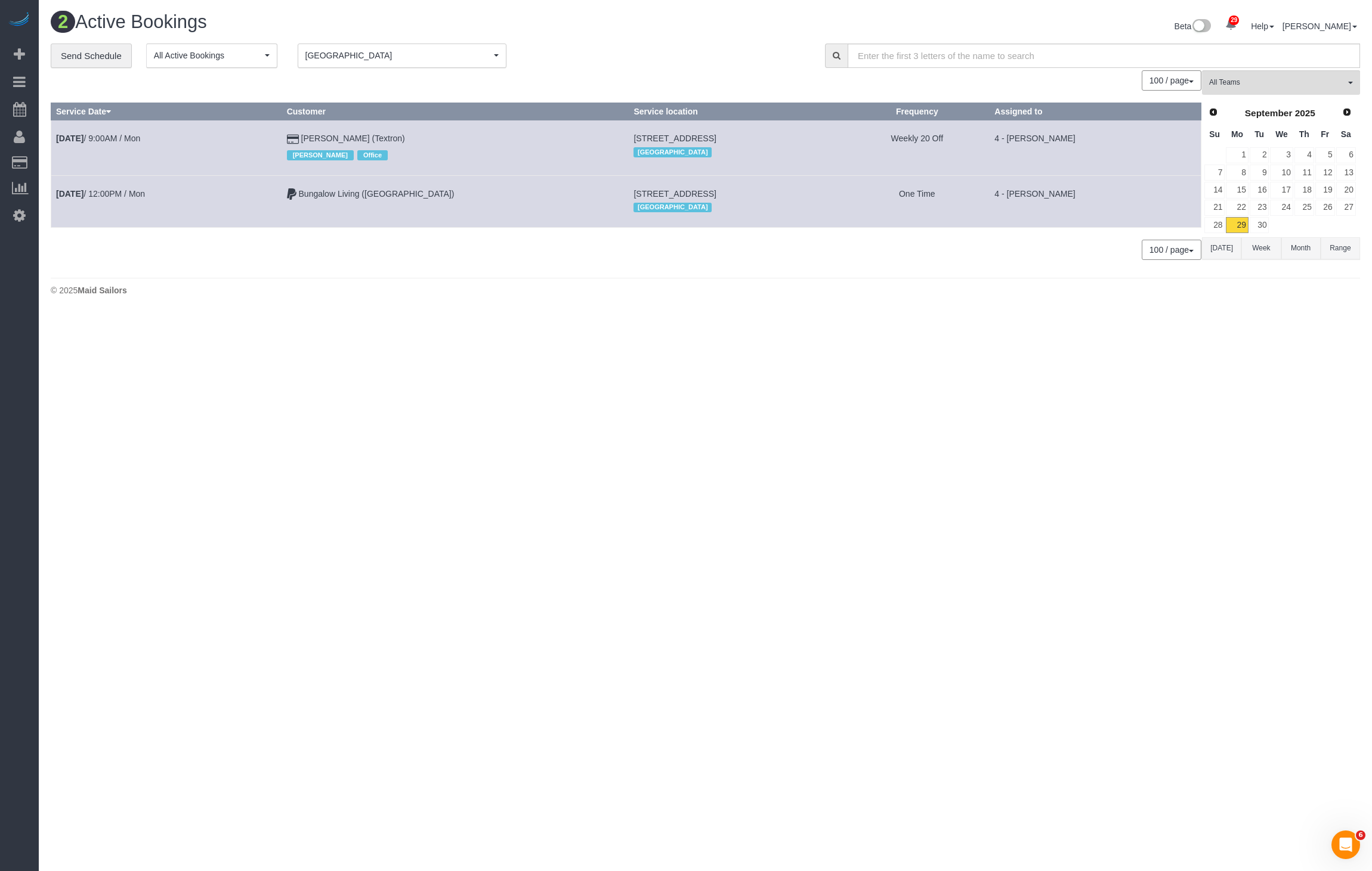
click at [1252, 249] on button "Week" at bounding box center [1261, 248] width 39 height 22
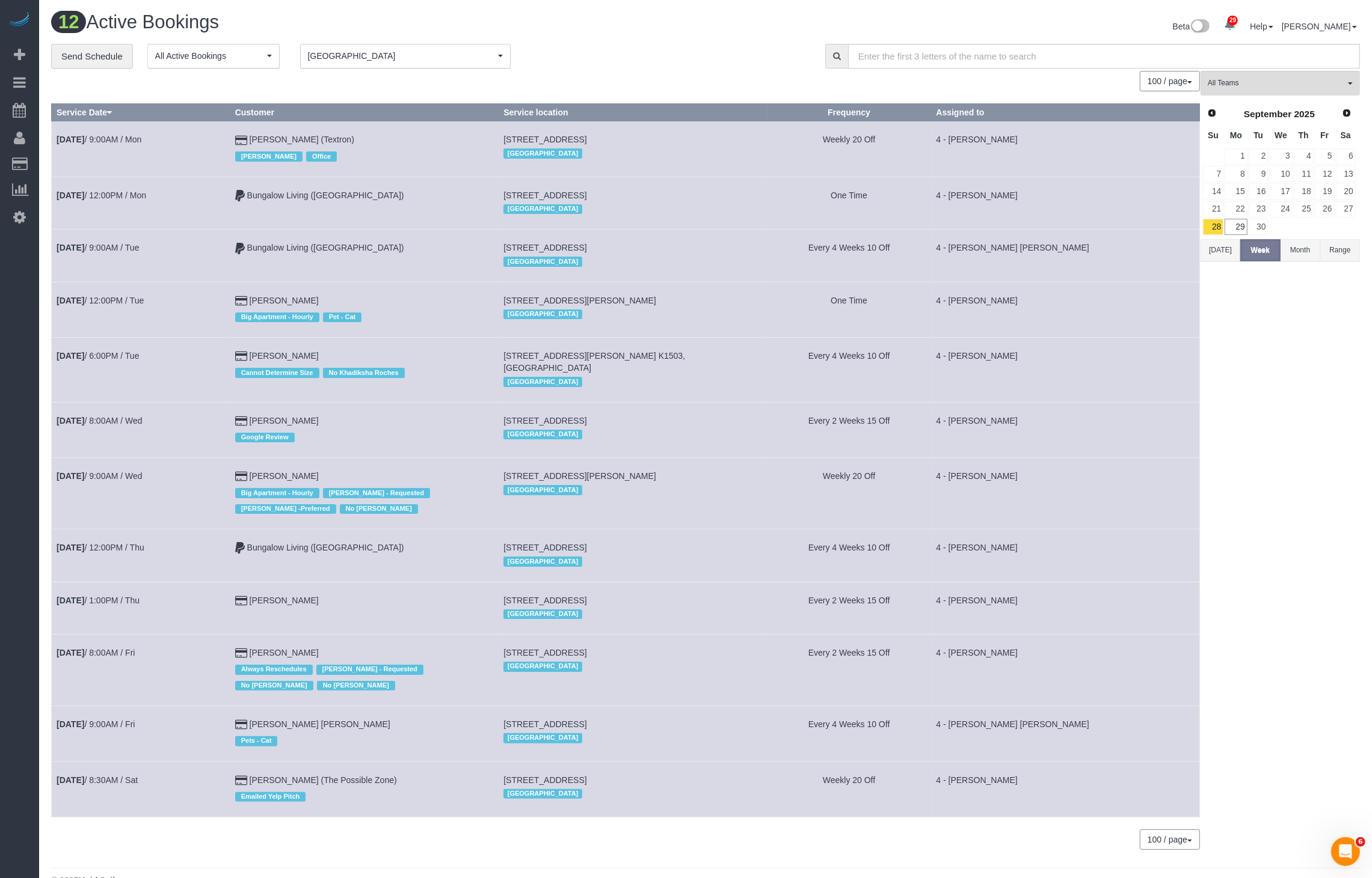
click at [1209, 252] on button "[DATE]" at bounding box center [1220, 250] width 40 height 22
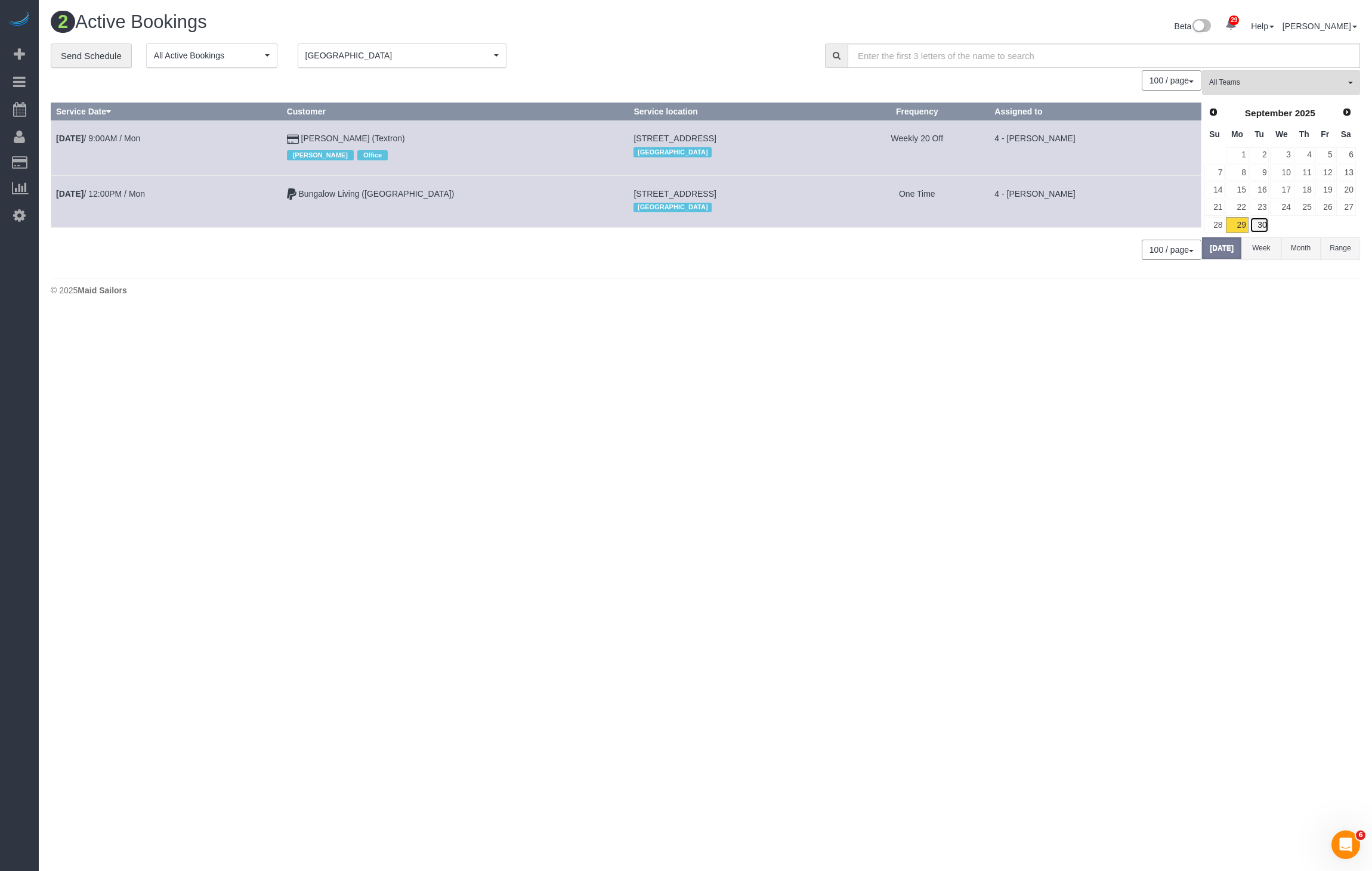
click at [1256, 220] on link "30" at bounding box center [1259, 225] width 20 height 16
